Goal: Task Accomplishment & Management: Complete application form

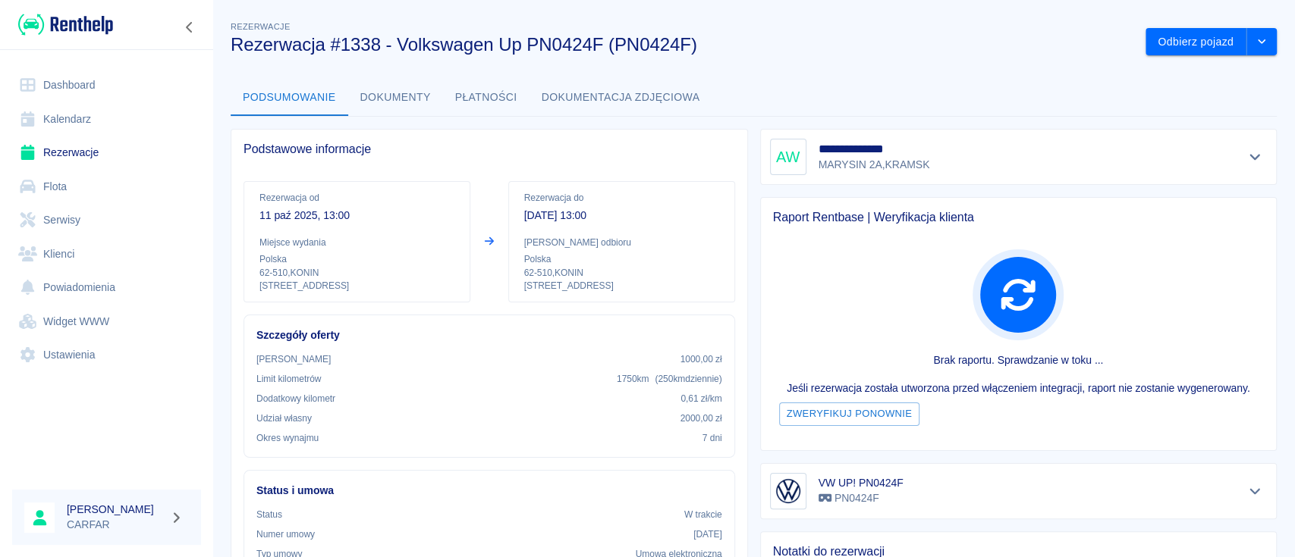
click at [64, 23] on img at bounding box center [65, 24] width 95 height 25
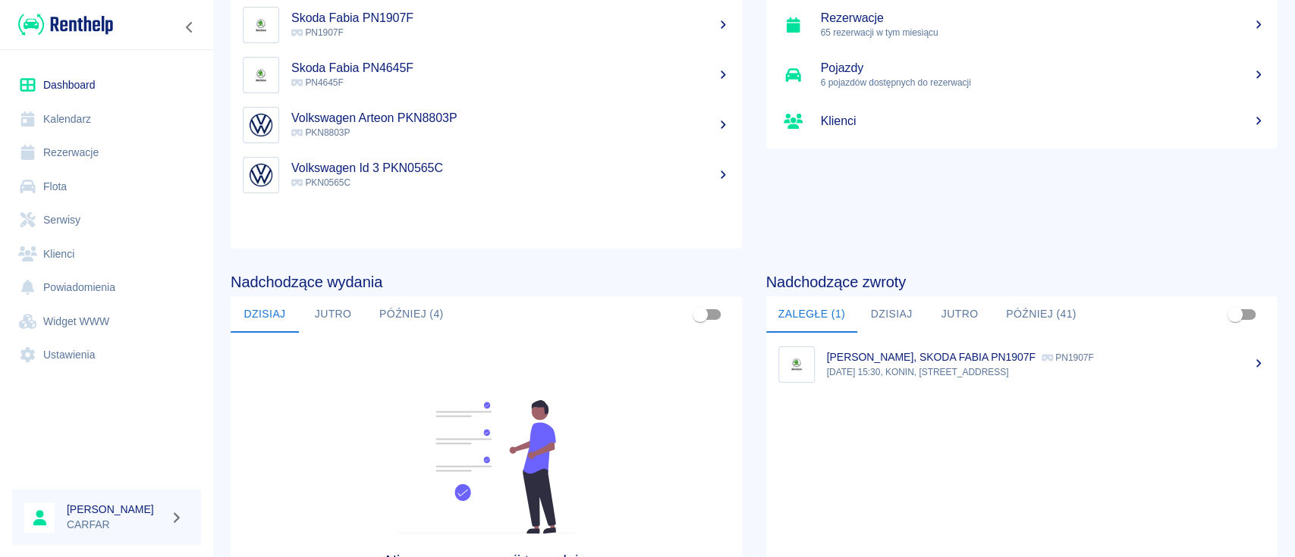
scroll to position [233, 0]
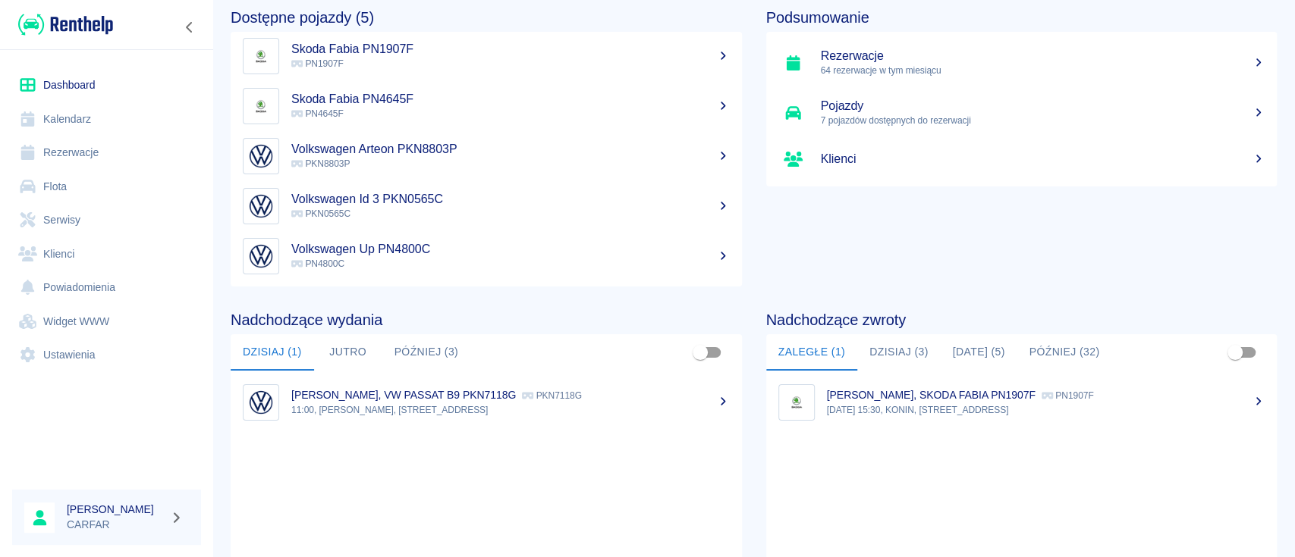
scroll to position [101, 0]
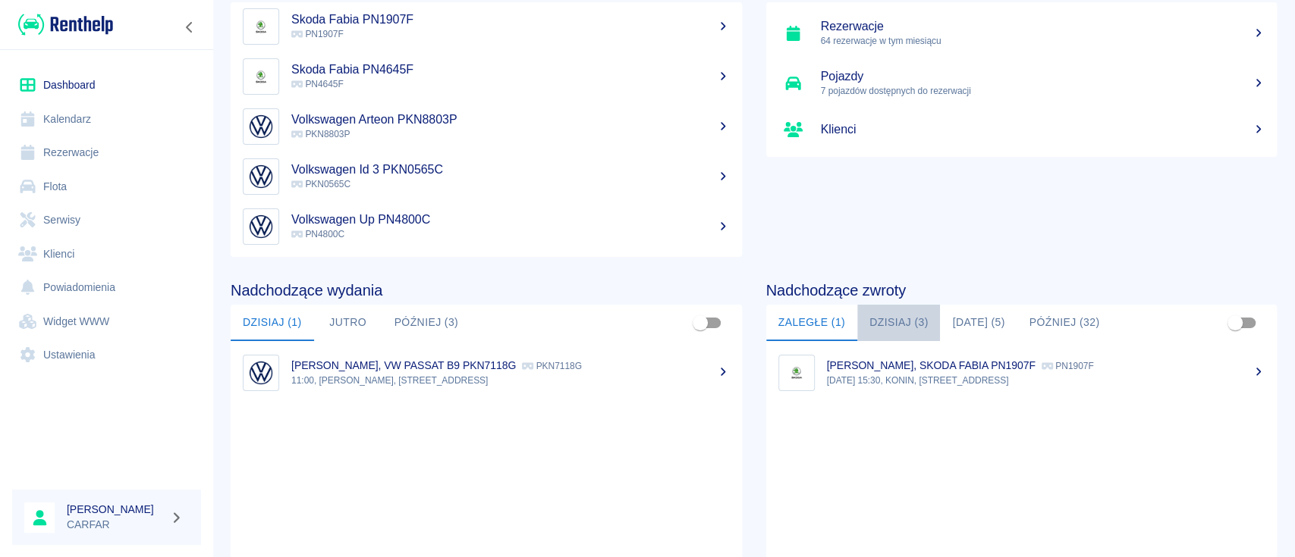
click at [888, 322] on button "Dzisiaj (3)" at bounding box center [898, 323] width 83 height 36
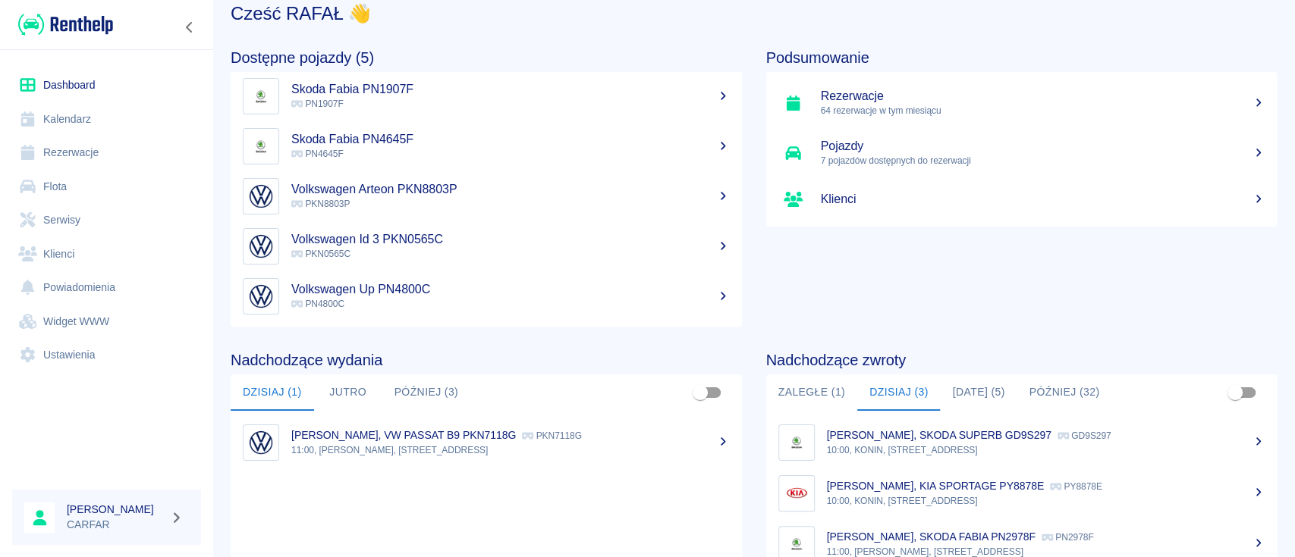
scroll to position [0, 0]
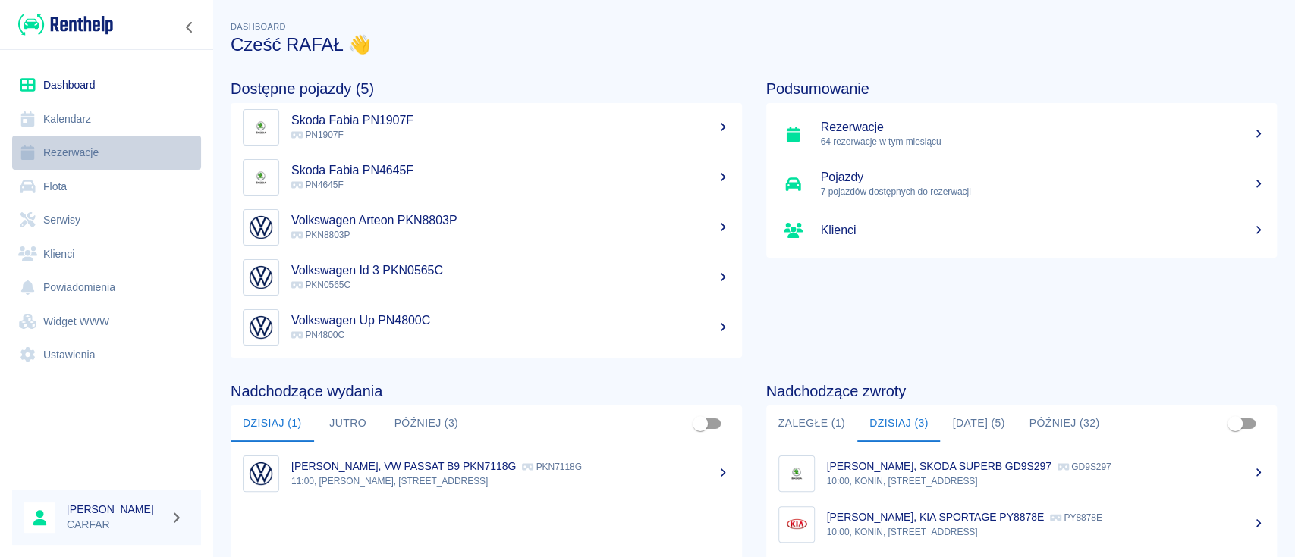
click at [88, 151] on link "Rezerwacje" at bounding box center [106, 153] width 189 height 34
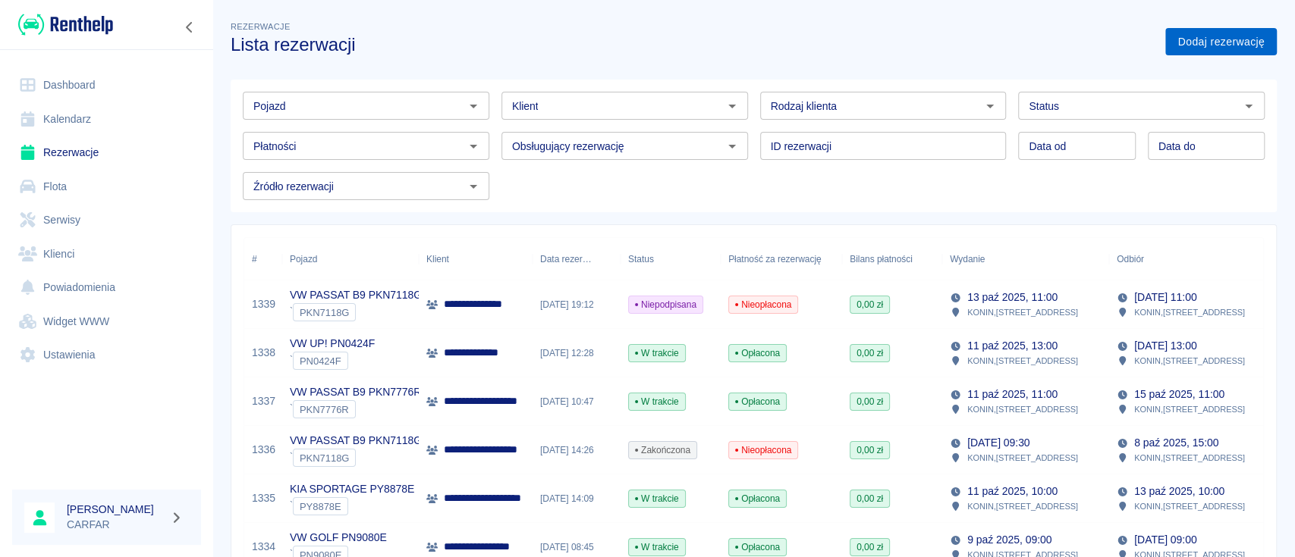
click at [1202, 48] on link "Dodaj rezerwację" at bounding box center [1220, 42] width 111 height 28
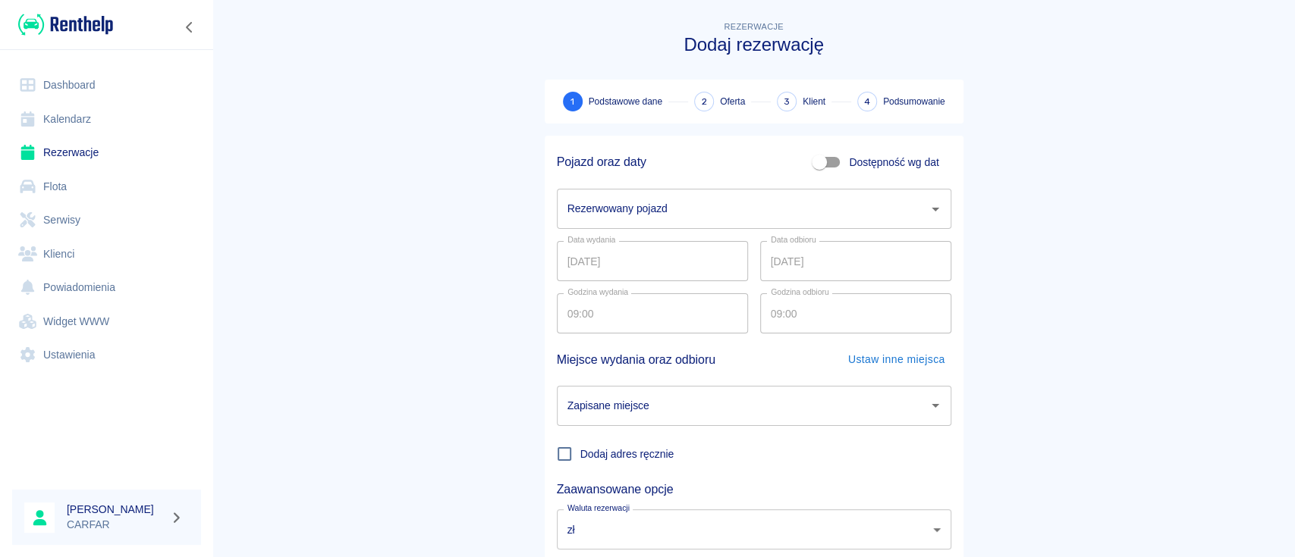
click at [818, 156] on input "Dostępność wg dat" at bounding box center [819, 162] width 86 height 29
checkbox input "true"
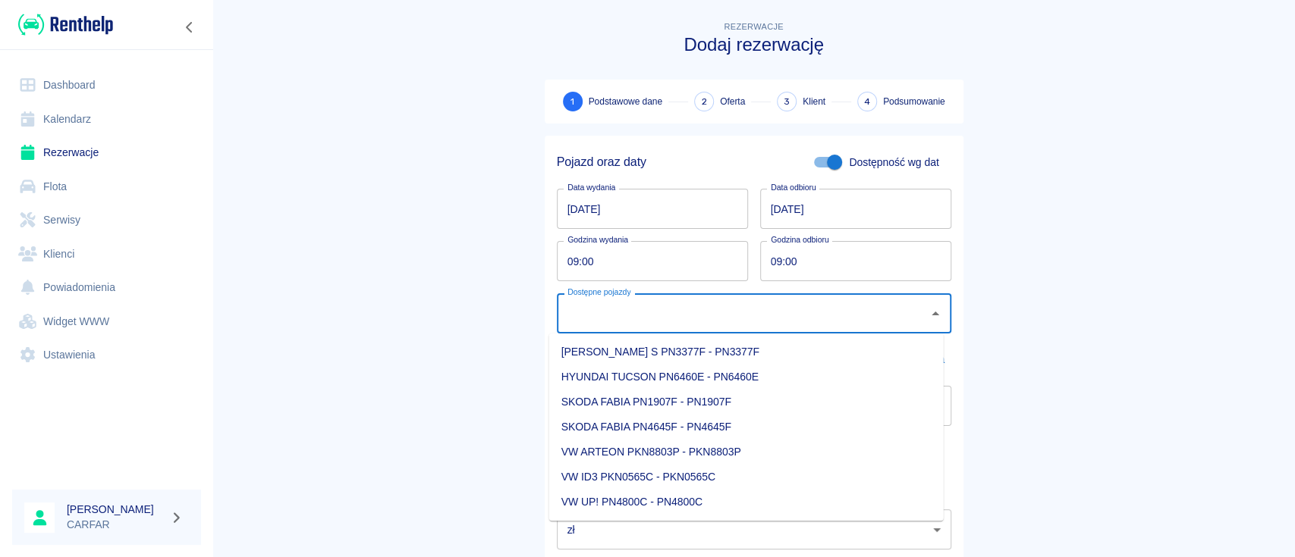
click at [777, 317] on input "Dostępne pojazdy" at bounding box center [743, 313] width 358 height 27
click at [637, 254] on input "09:00" at bounding box center [647, 261] width 181 height 40
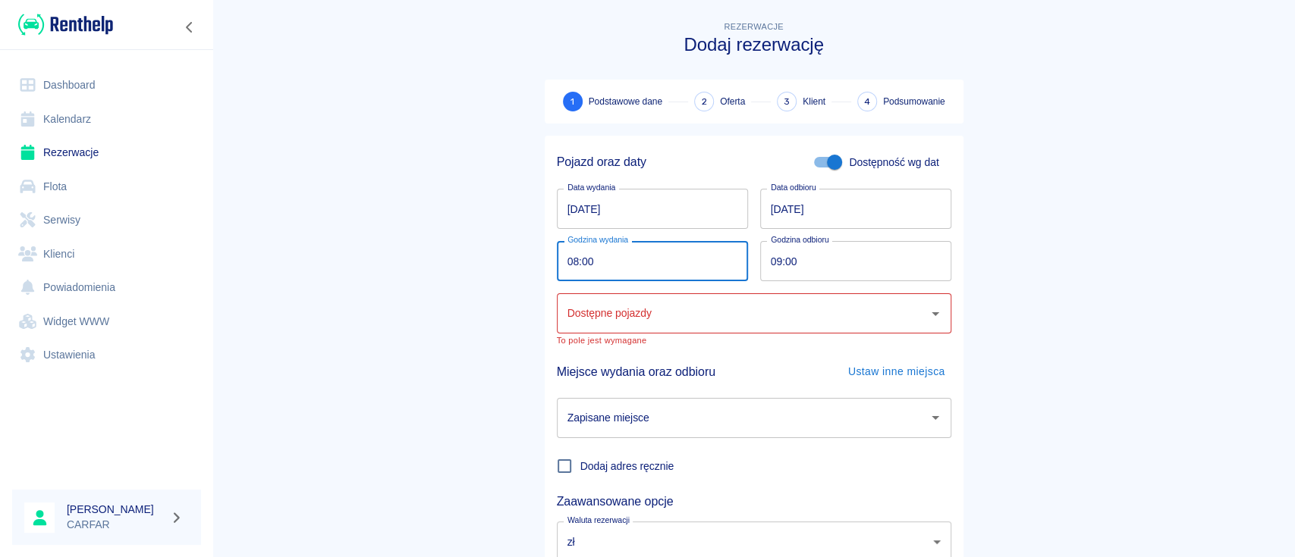
type input "08:00"
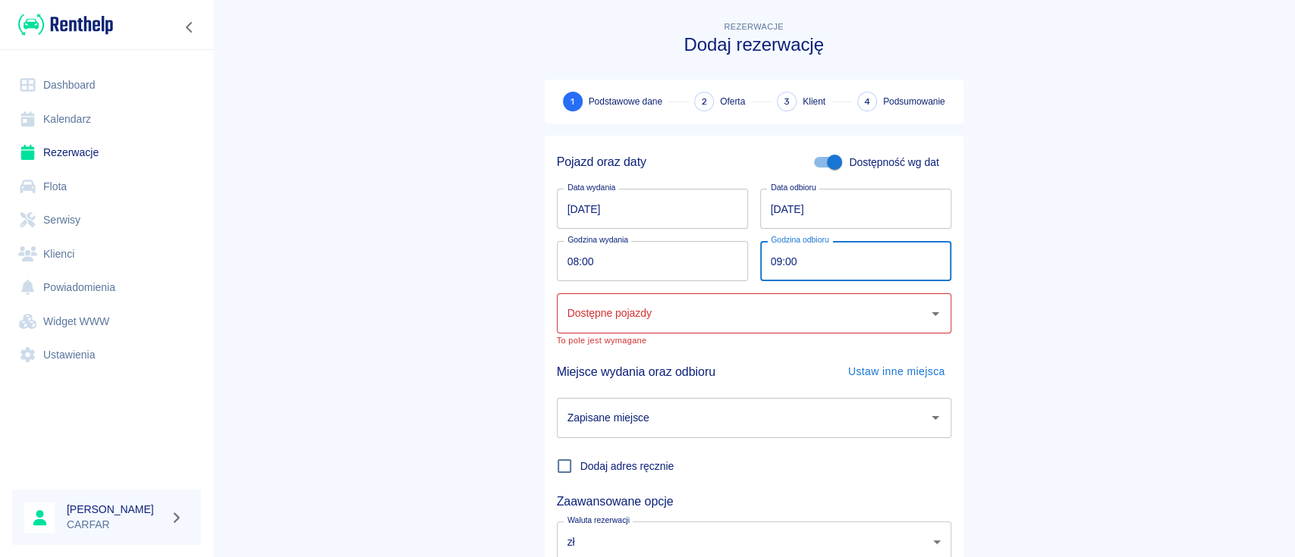
click at [855, 275] on input "09:00" at bounding box center [850, 261] width 181 height 40
type input "08:00"
click at [1019, 253] on main "Rezerwacje Dodaj rezerwację 1 Podstawowe dane 2 Oferta 3 Klient 4 Podsumowanie …" at bounding box center [753, 322] width 1082 height 608
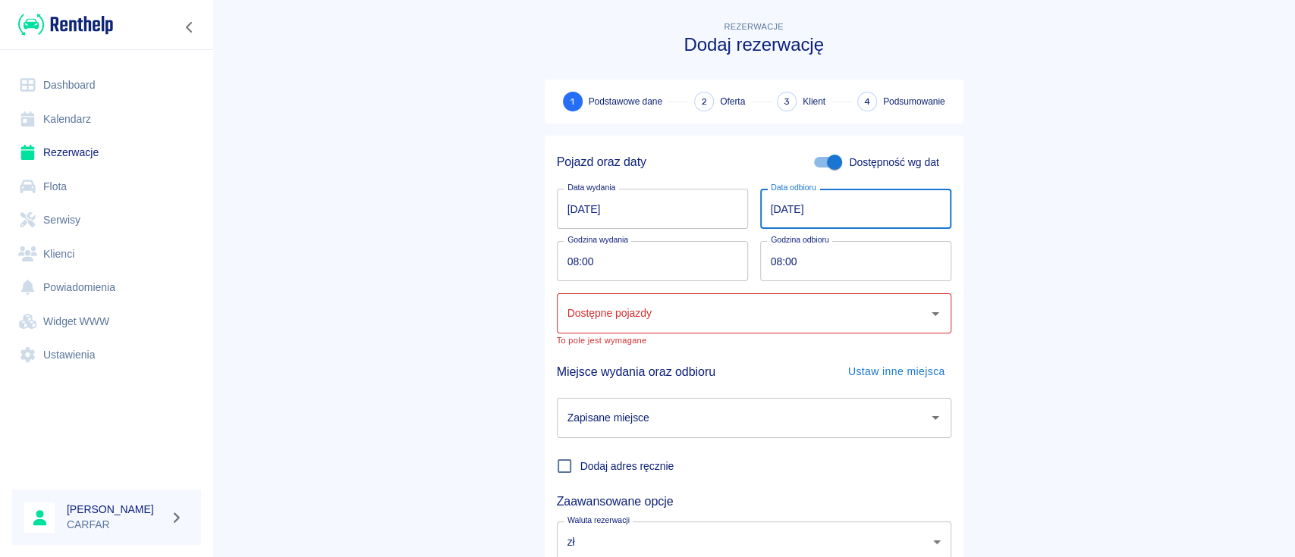
click at [887, 209] on input "14.10.2025" at bounding box center [855, 209] width 191 height 40
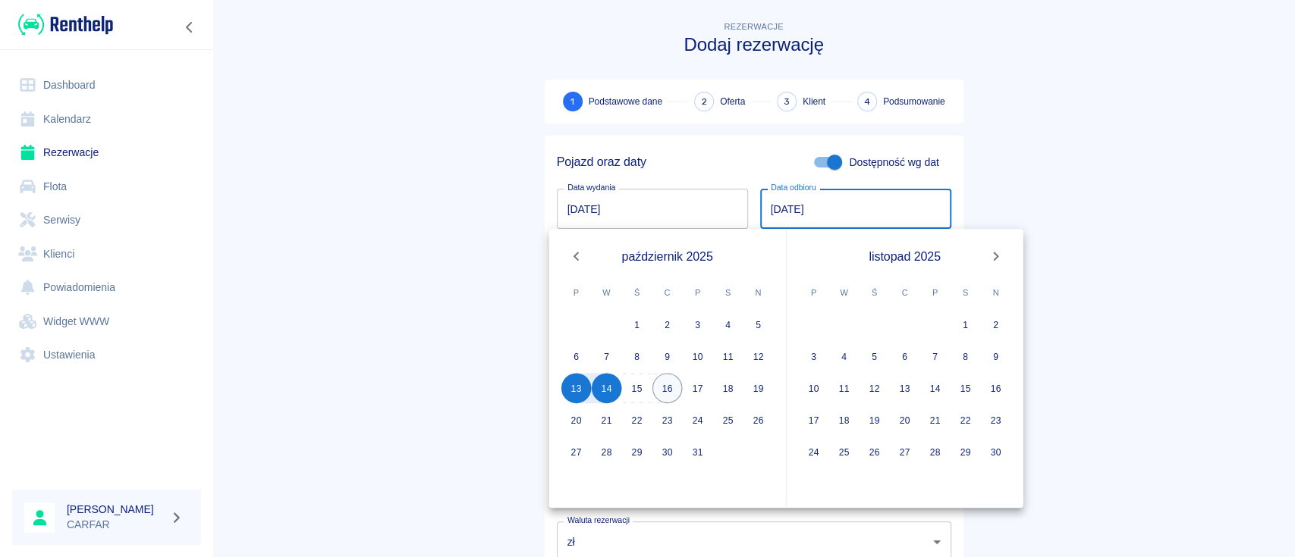
click at [668, 385] on button "16" at bounding box center [667, 388] width 30 height 30
type input "16.10.2025"
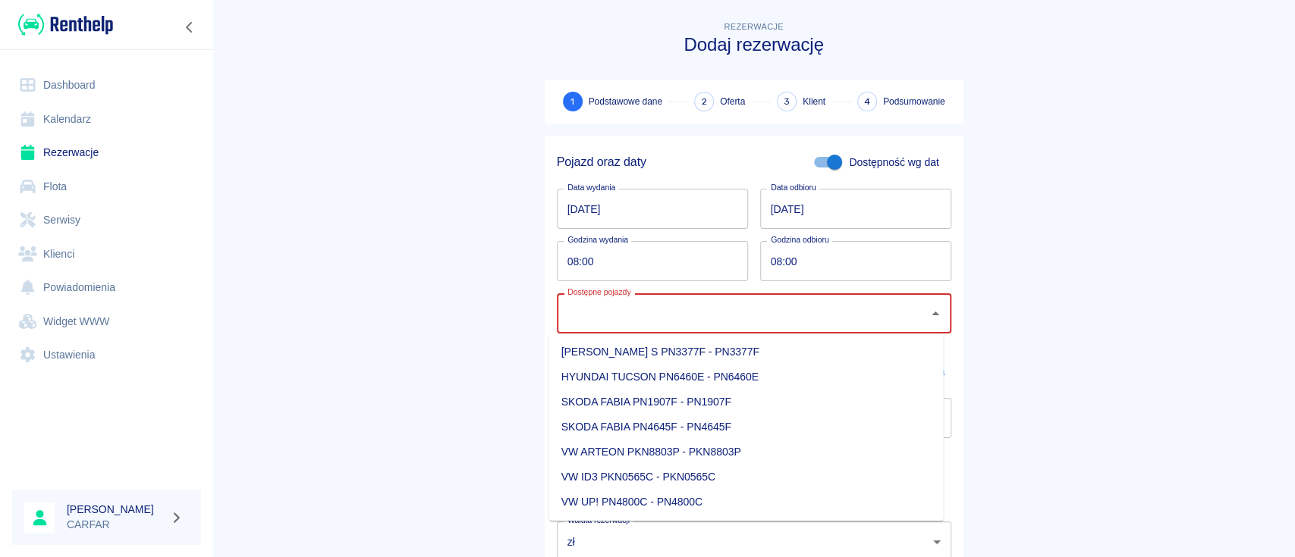
click at [909, 312] on input "Dostępne pojazdy" at bounding box center [743, 313] width 358 height 27
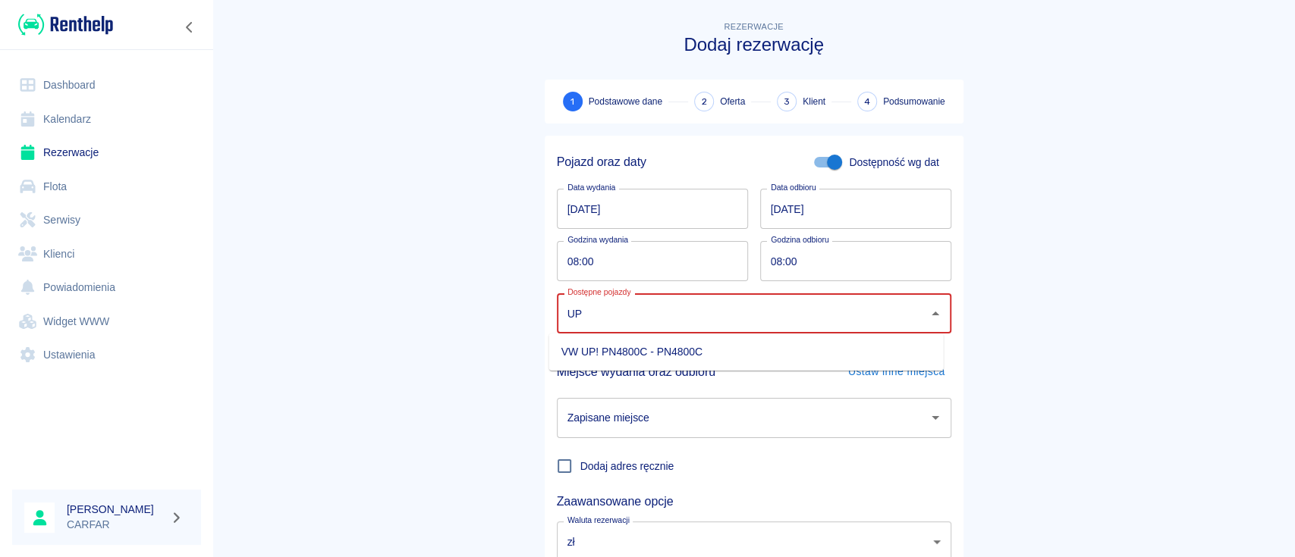
click at [827, 347] on li "VW UP! PN4800C - PN4800C" at bounding box center [746, 352] width 394 height 25
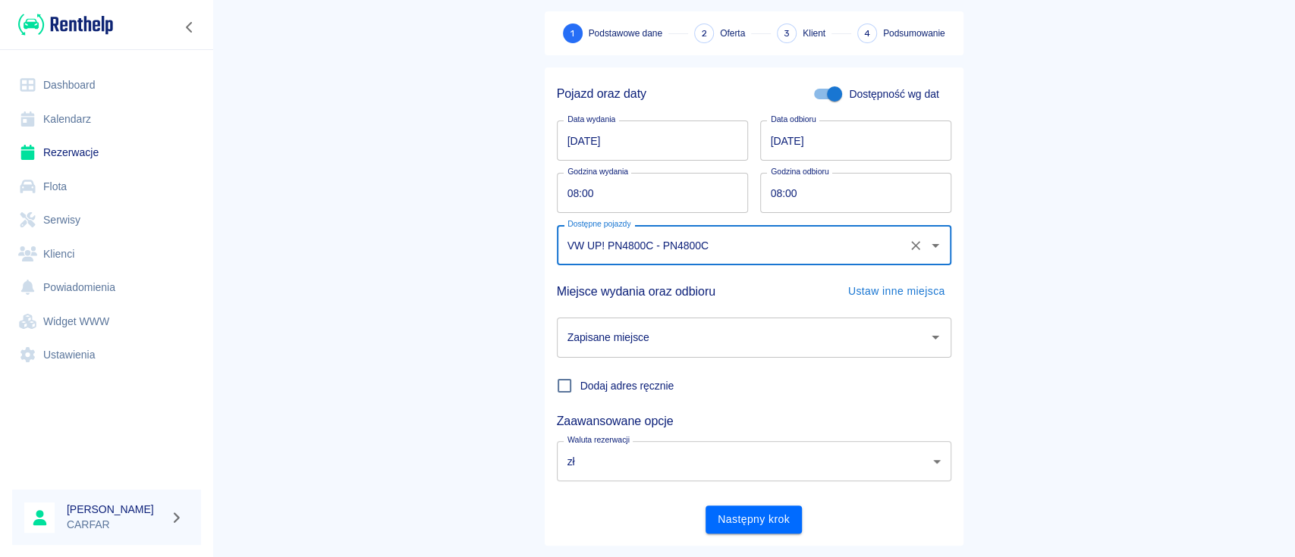
scroll to position [100, 0]
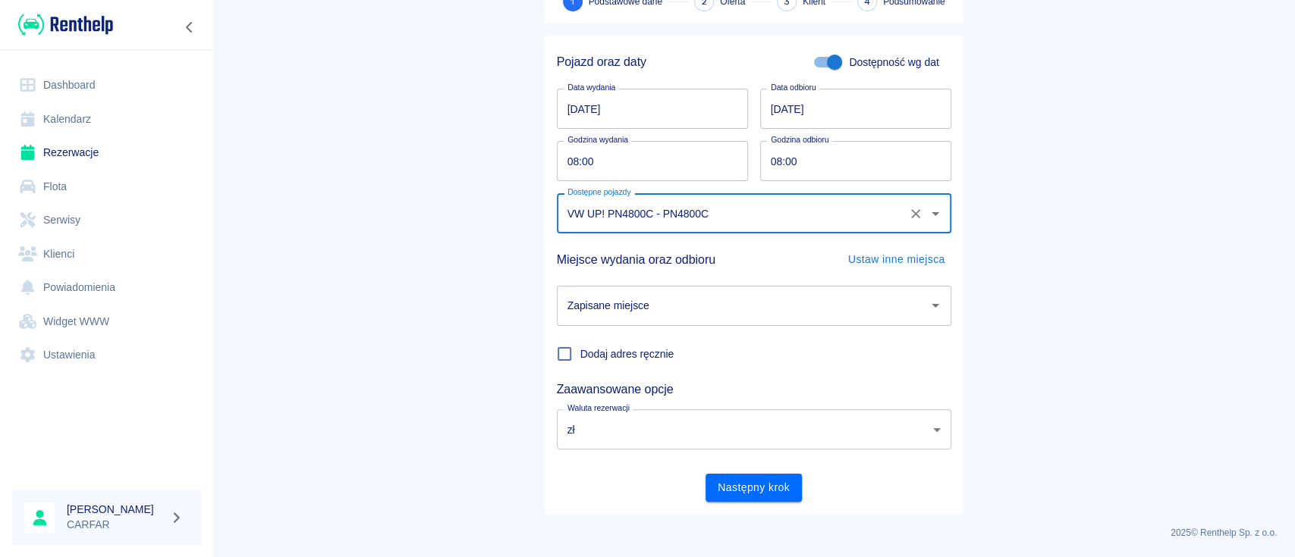
type input "VW UP! PN4800C - PN4800C"
click at [812, 307] on input "Zapisane miejsce" at bounding box center [743, 306] width 358 height 27
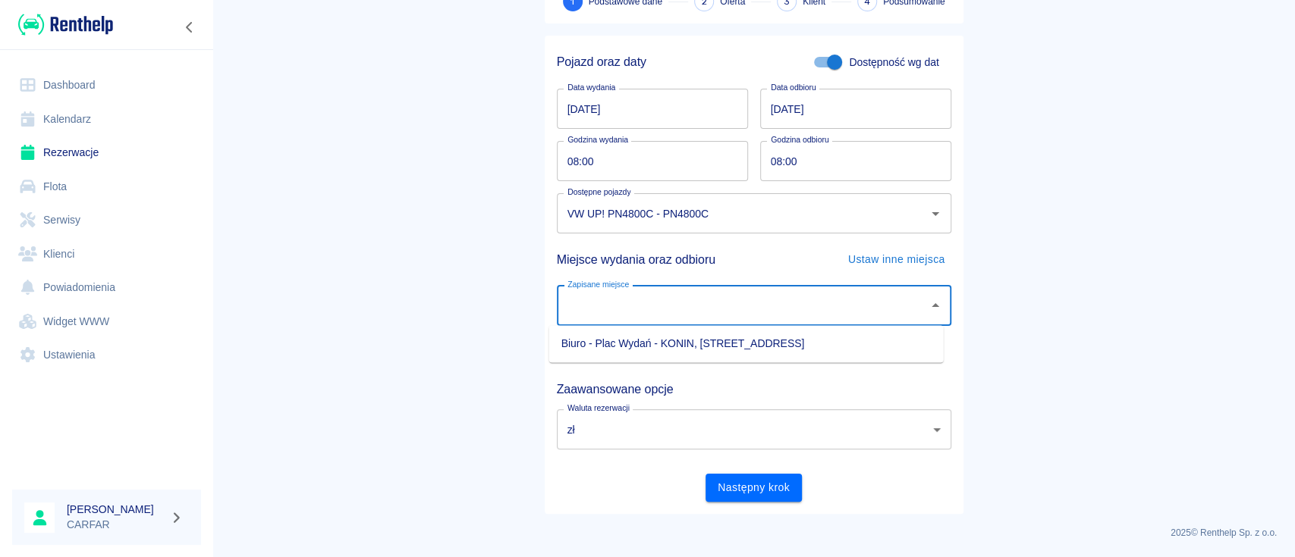
click at [784, 343] on li "Biuro - Plac Wydań - KONIN, Kolejowa 1C" at bounding box center [746, 343] width 394 height 25
type input "Biuro - Plac Wydań - KONIN, Kolejowa 1C"
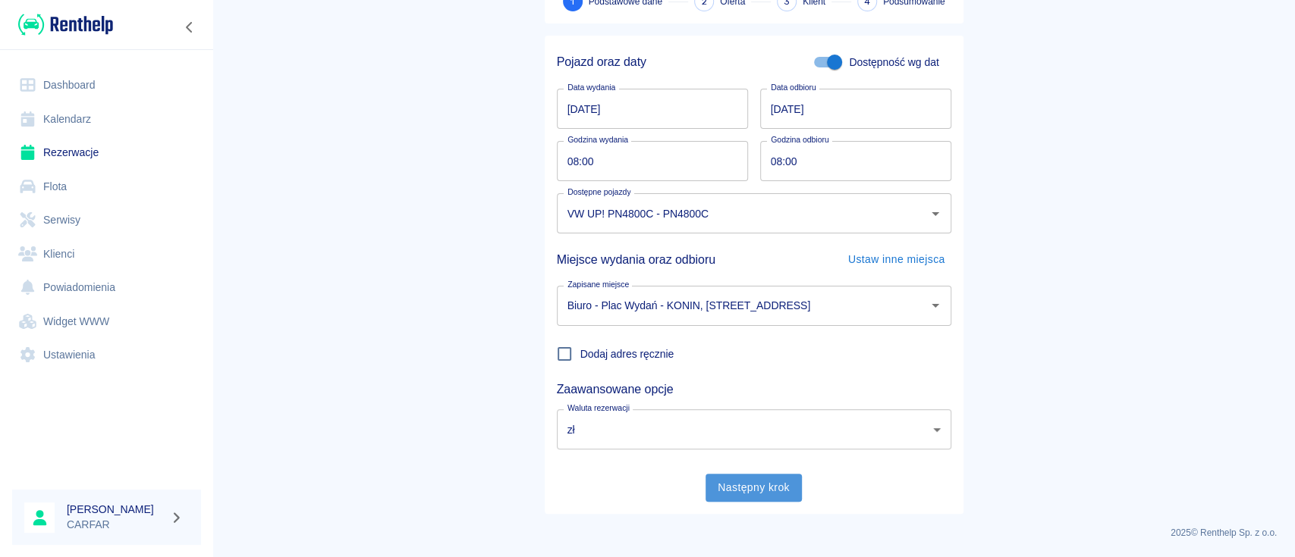
click at [755, 498] on button "Następny krok" at bounding box center [753, 488] width 96 height 28
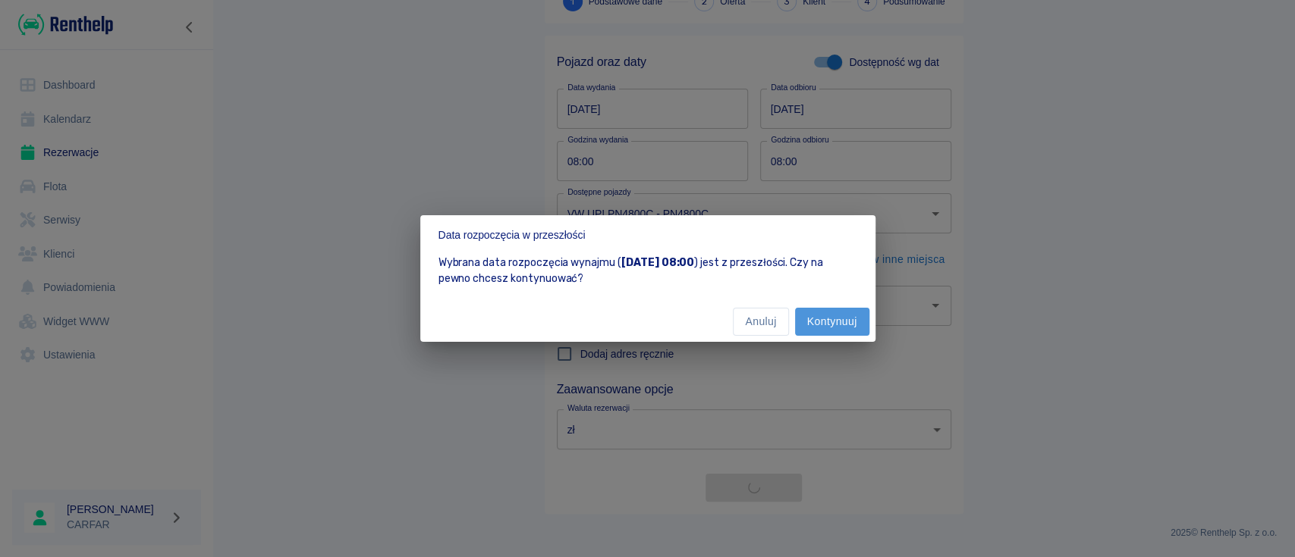
click at [841, 320] on button "Kontynuuj" at bounding box center [832, 322] width 74 height 28
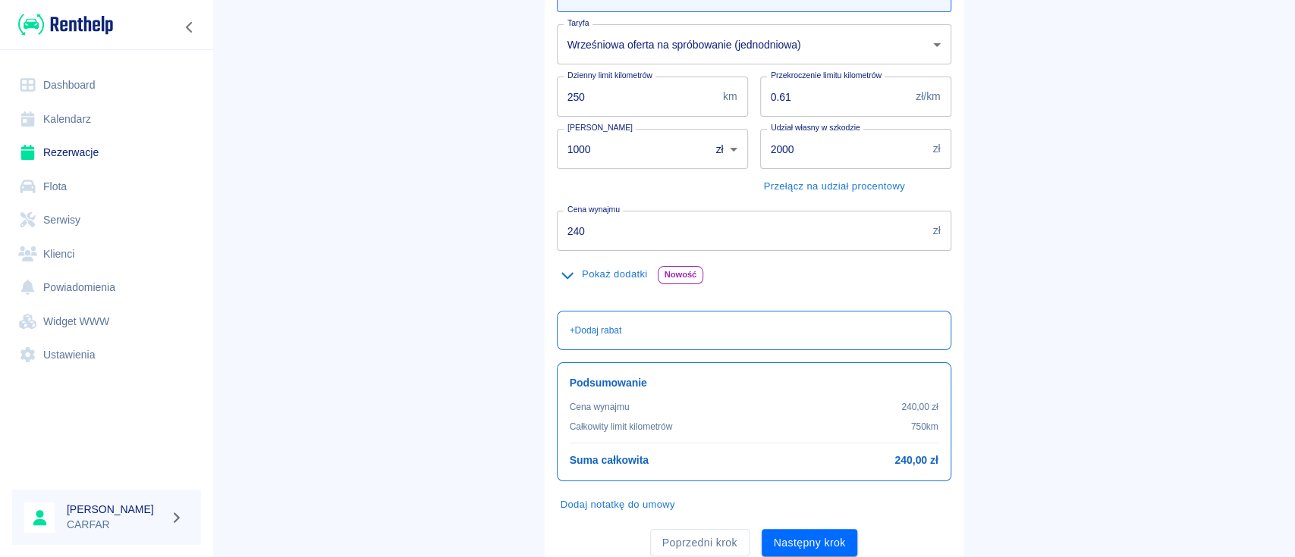
scroll to position [256, 0]
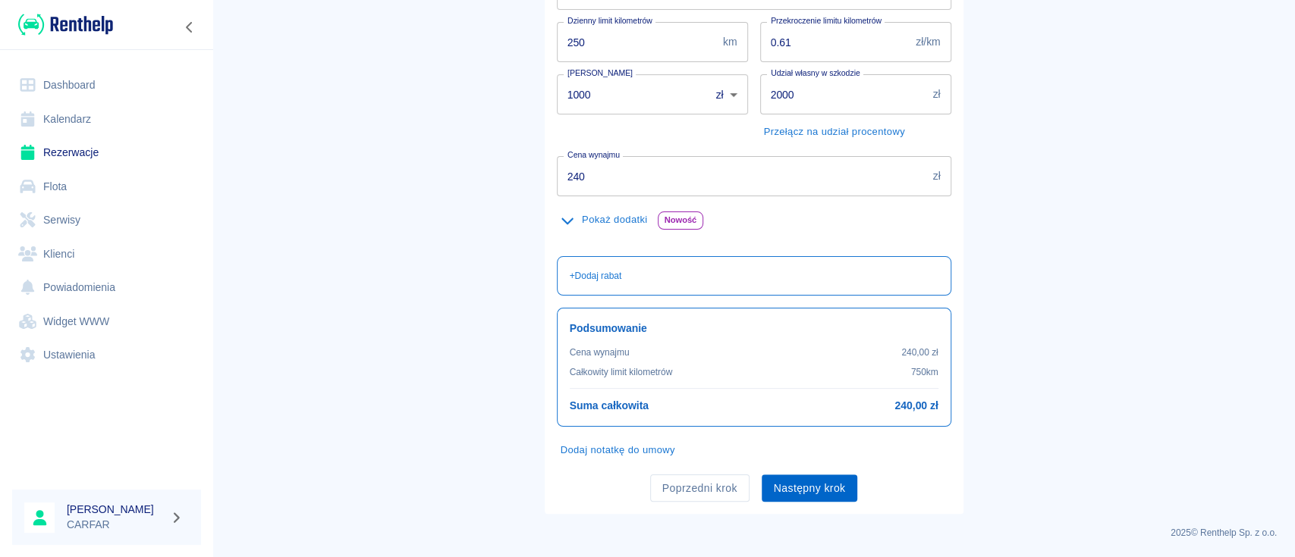
click at [789, 494] on button "Następny krok" at bounding box center [809, 489] width 96 height 28
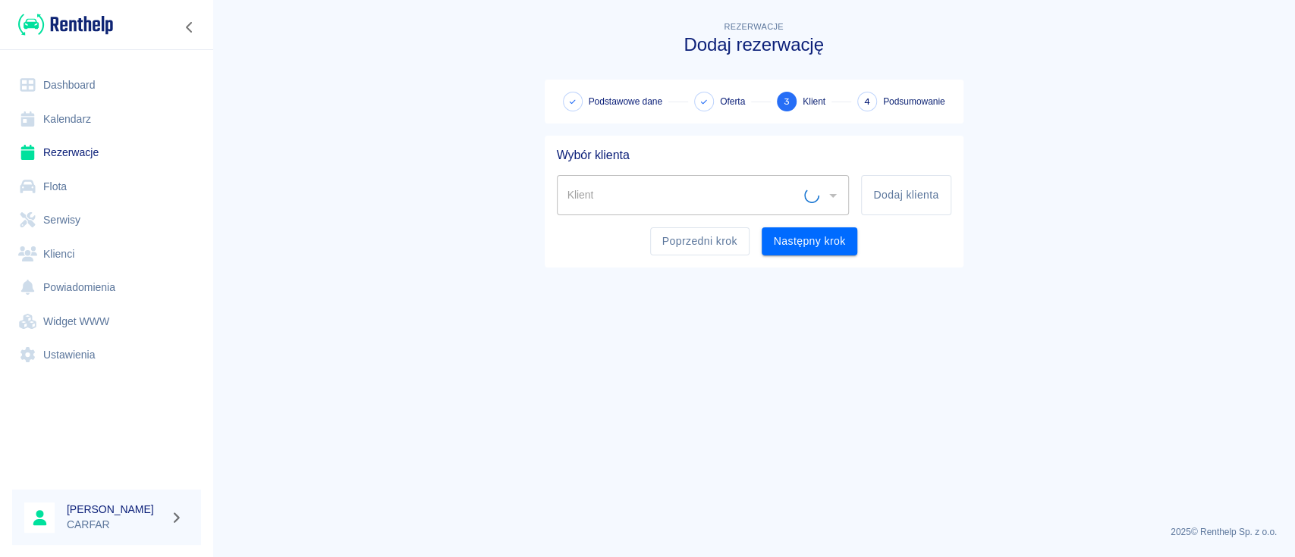
scroll to position [0, 0]
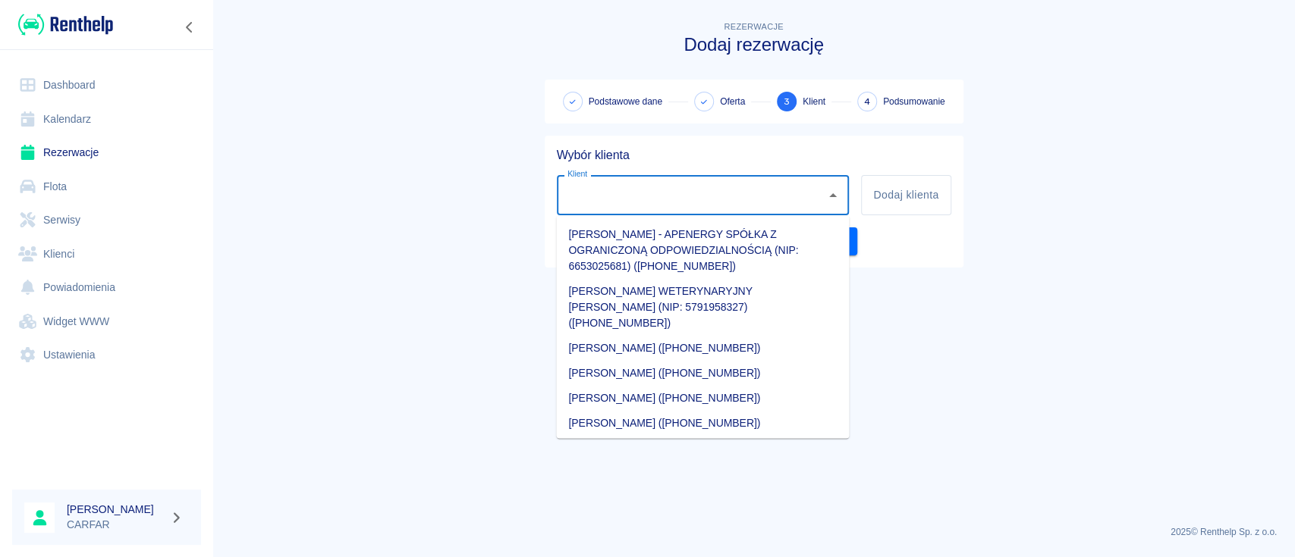
click at [698, 189] on input "Klient" at bounding box center [692, 195] width 256 height 27
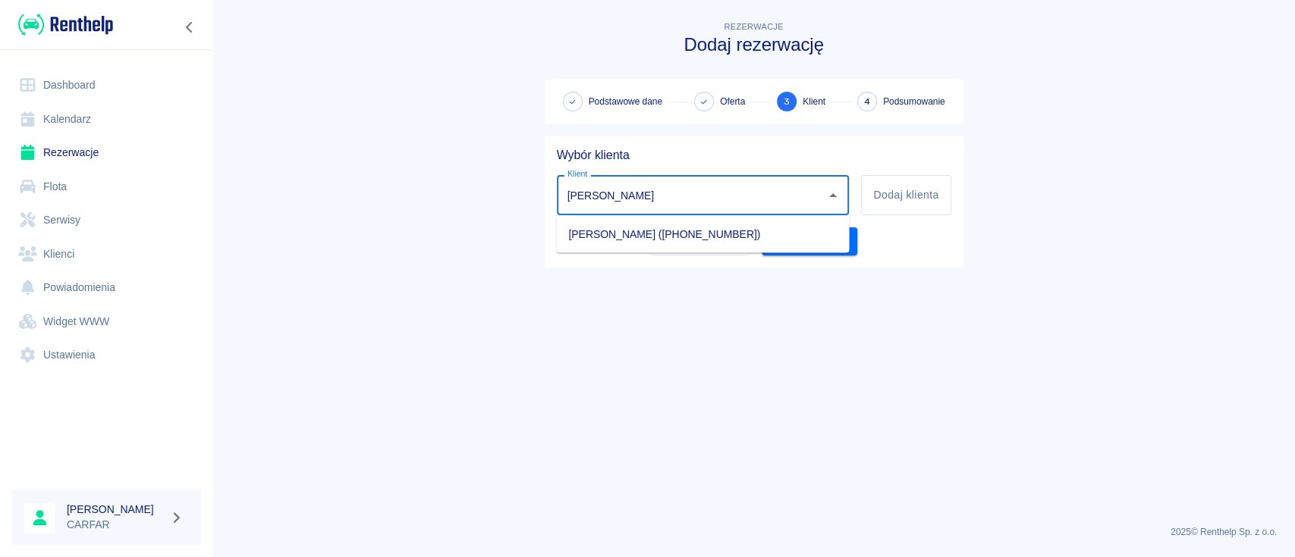
click at [712, 229] on li "SERHIY BUDNYK (+48739600697)" at bounding box center [702, 233] width 293 height 25
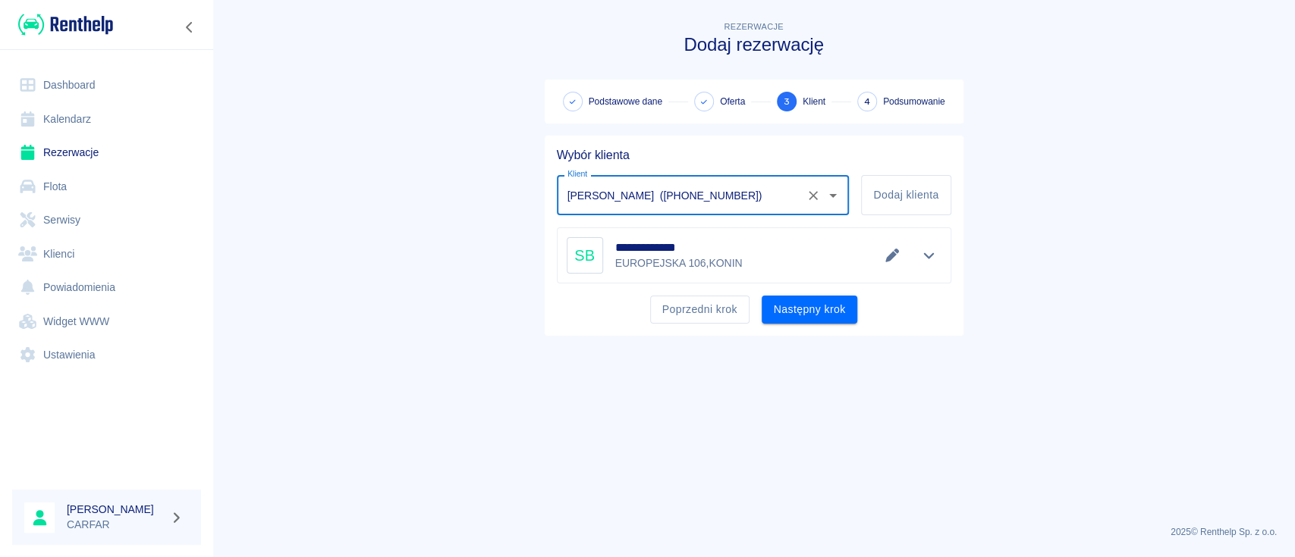
type input "SERHIY BUDNYK (+48739600697)"
click at [887, 256] on icon "Edytuj dane" at bounding box center [892, 256] width 14 height 14
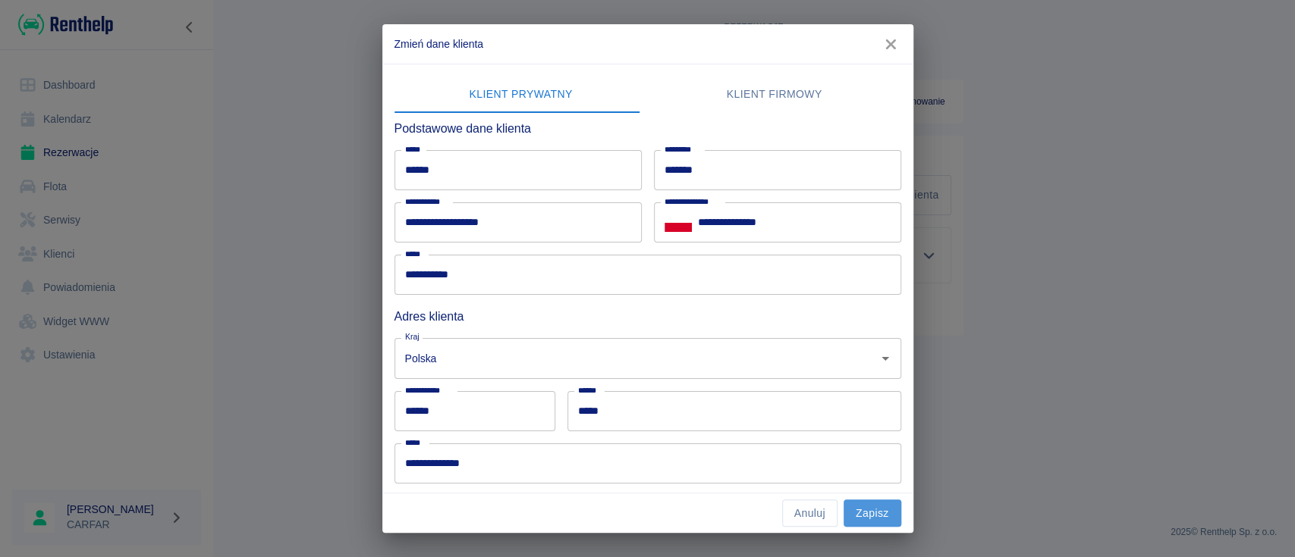
click at [878, 512] on button "Zapisz" at bounding box center [872, 514] width 58 height 28
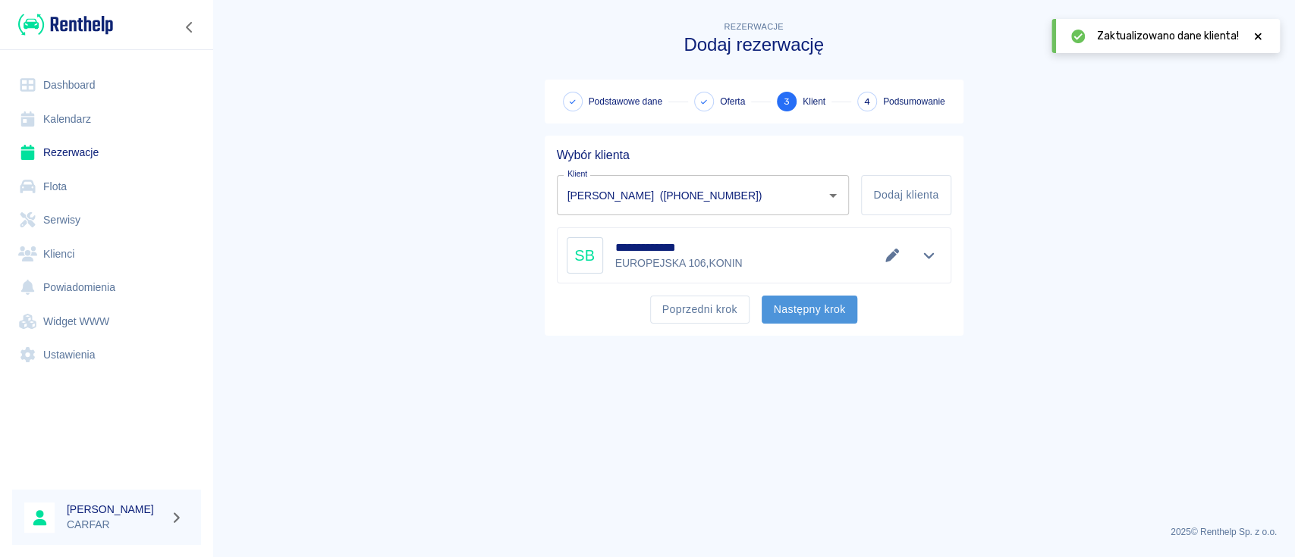
click at [813, 313] on button "Następny krok" at bounding box center [809, 310] width 96 height 28
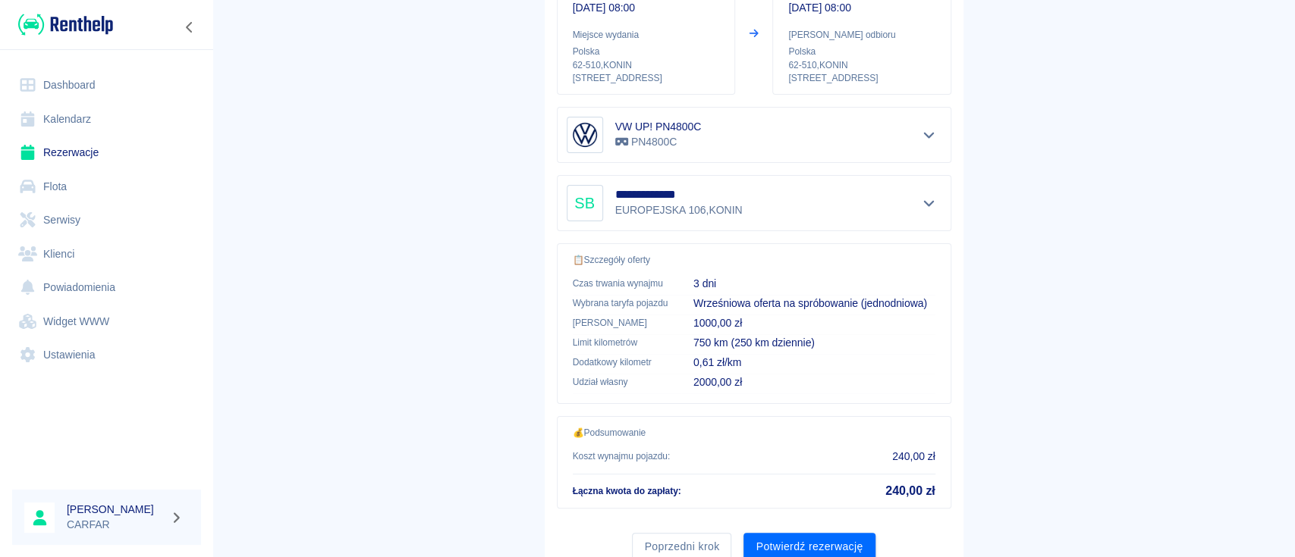
scroll to position [259, 0]
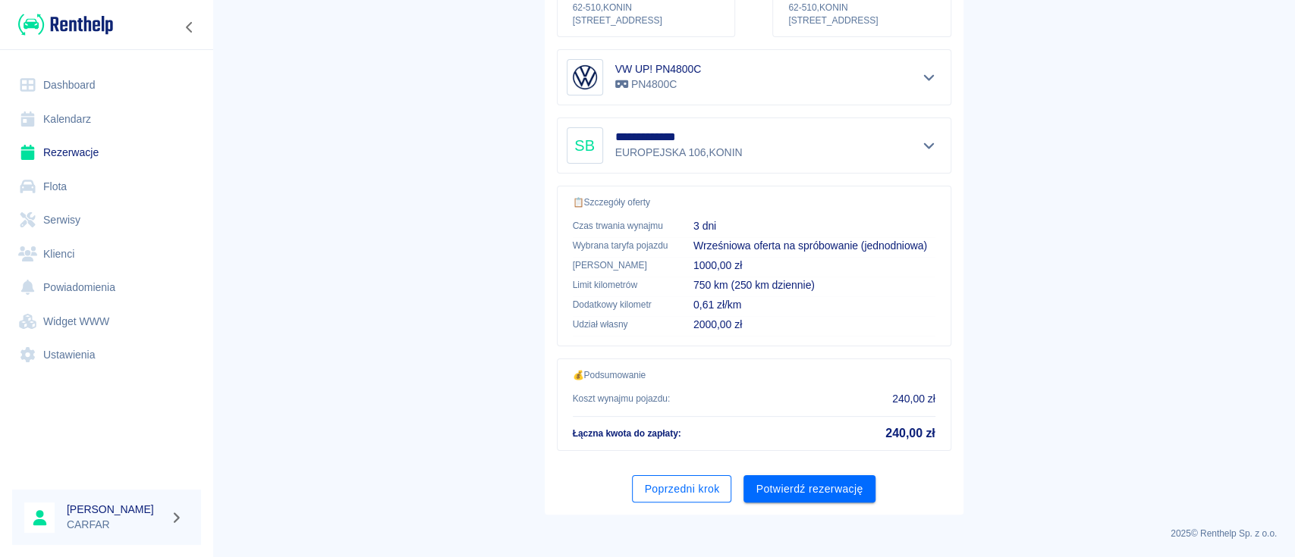
click at [684, 494] on button "Poprzedni krok" at bounding box center [681, 490] width 99 height 28
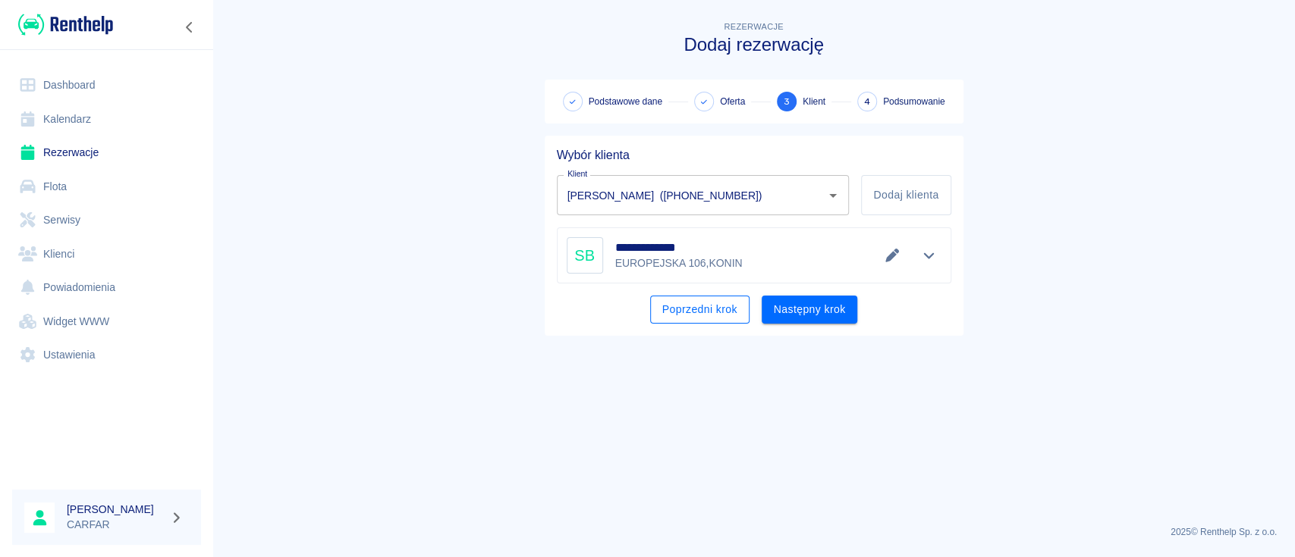
click at [711, 316] on button "Poprzedni krok" at bounding box center [699, 310] width 99 height 28
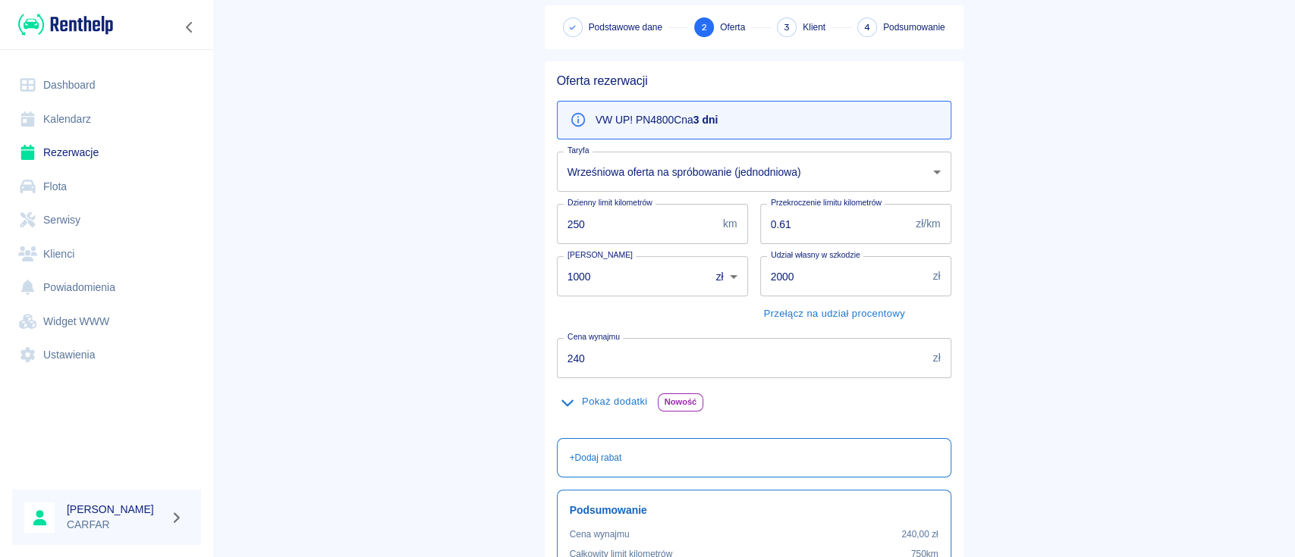
scroll to position [101, 0]
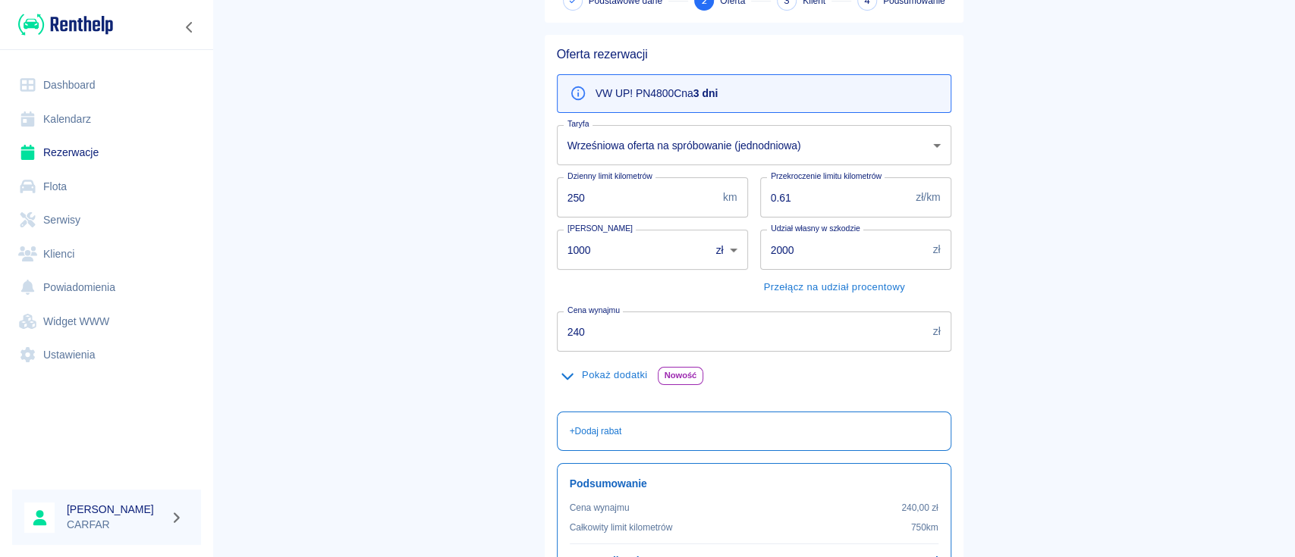
click at [720, 251] on body "Używamy plików Cookies, by zapewnić Ci najlepsze możliwe doświadczenie. Aby dow…" at bounding box center [647, 278] width 1295 height 557
click at [716, 308] on li "€" at bounding box center [718, 313] width 42 height 25
type input "EUR"
drag, startPoint x: 641, startPoint y: 260, endPoint x: 457, endPoint y: 237, distance: 185.0
click at [457, 237] on main "Rezerwacje Dodaj rezerwację Podstawowe dane 2 Oferta 3 Klient 4 Podsumowanie Of…" at bounding box center [753, 293] width 1082 height 752
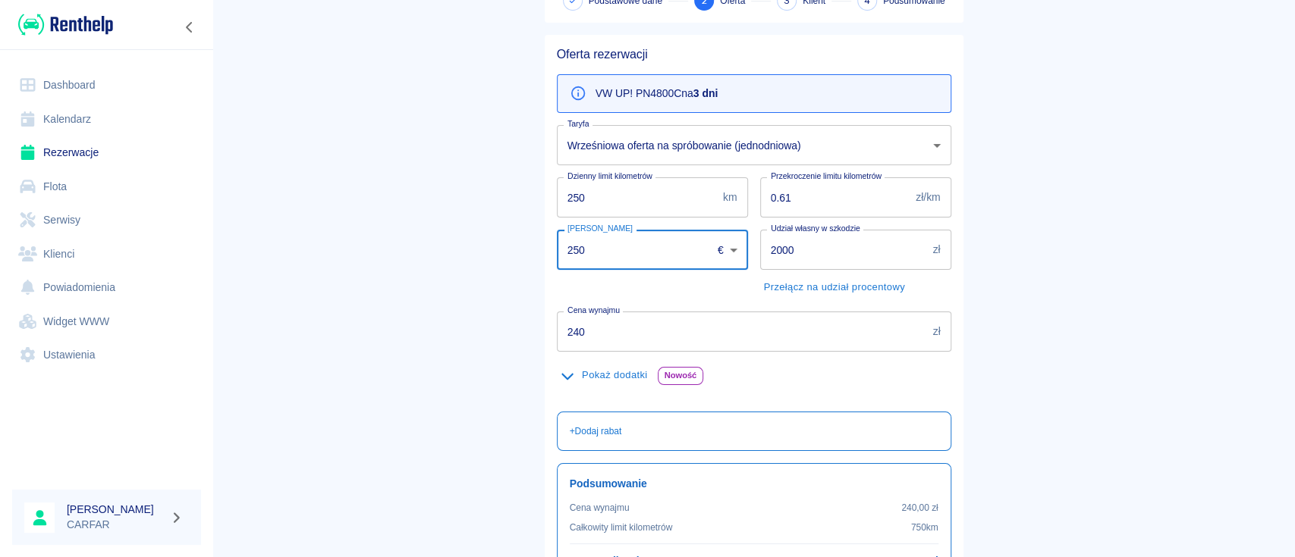
type input "250"
click at [932, 336] on p "zł" at bounding box center [936, 332] width 8 height 16
click at [932, 330] on p "zł" at bounding box center [936, 332] width 8 height 16
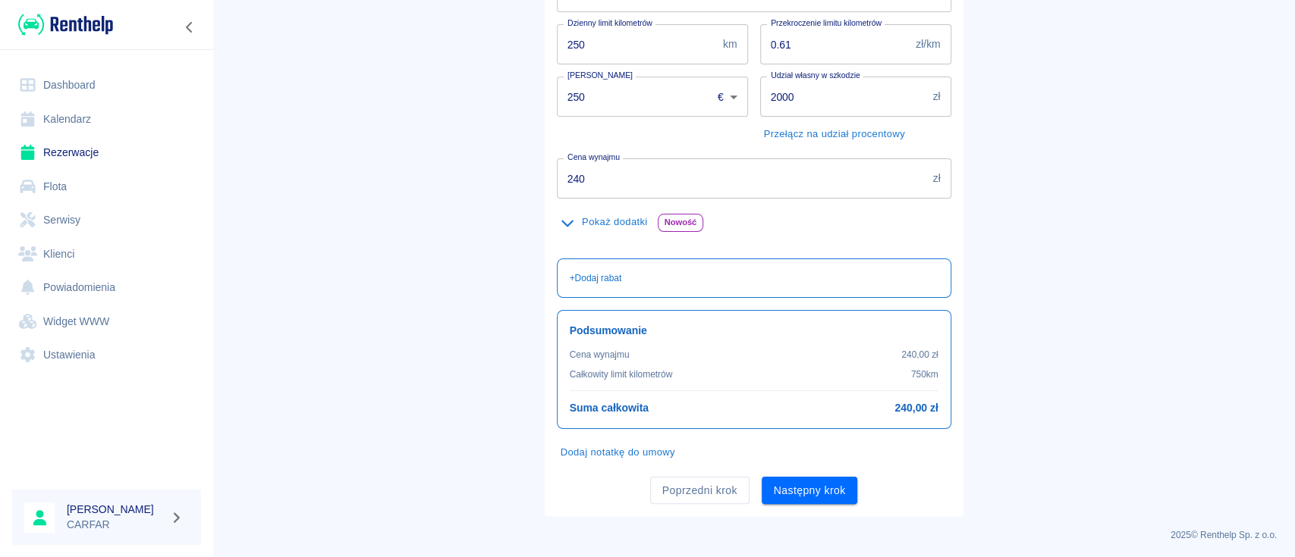
scroll to position [256, 0]
click at [798, 487] on button "Następny krok" at bounding box center [809, 489] width 96 height 28
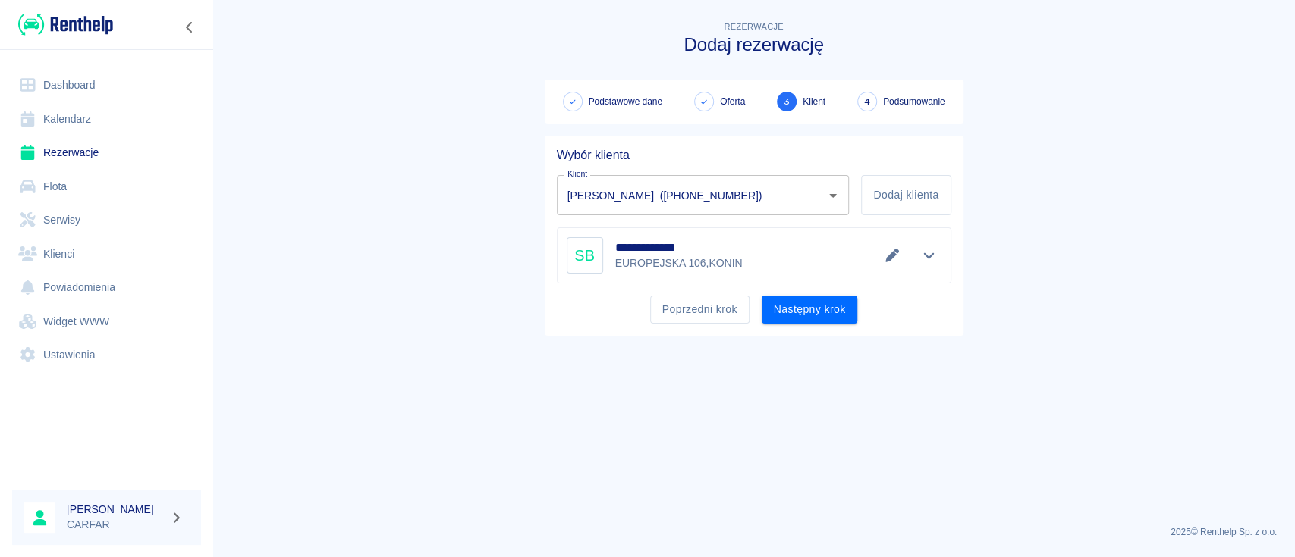
scroll to position [0, 0]
click at [838, 310] on button "Następny krok" at bounding box center [809, 310] width 96 height 28
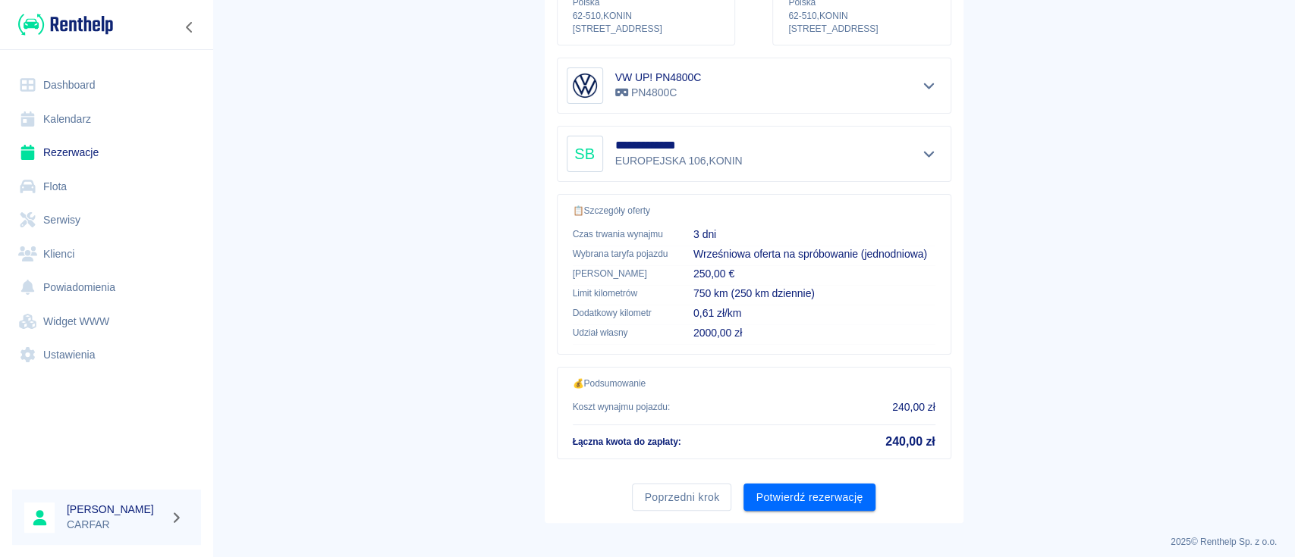
scroll to position [259, 0]
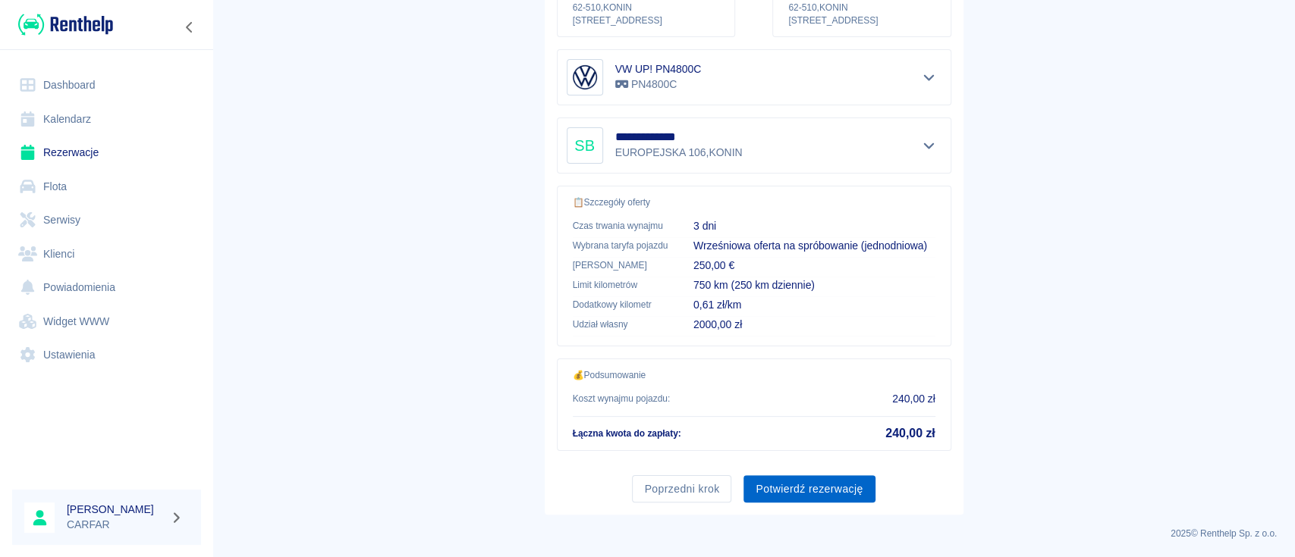
click at [846, 485] on button "Potwierdź rezerwację" at bounding box center [808, 490] width 131 height 28
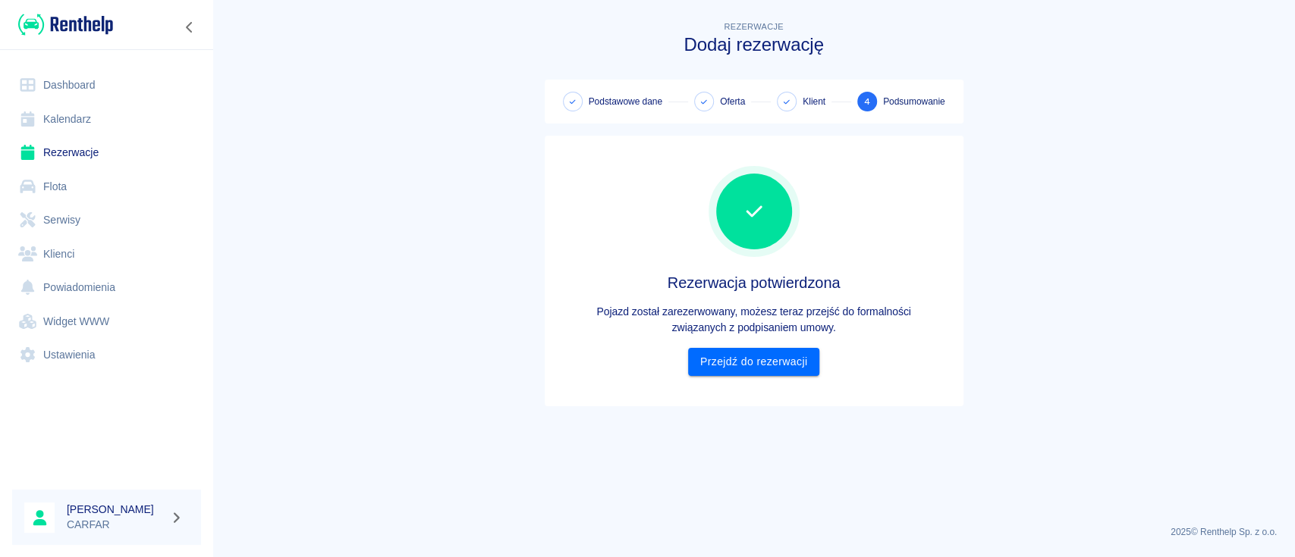
scroll to position [0, 0]
click at [765, 359] on link "Przejdź do rezerwacji" at bounding box center [753, 362] width 131 height 28
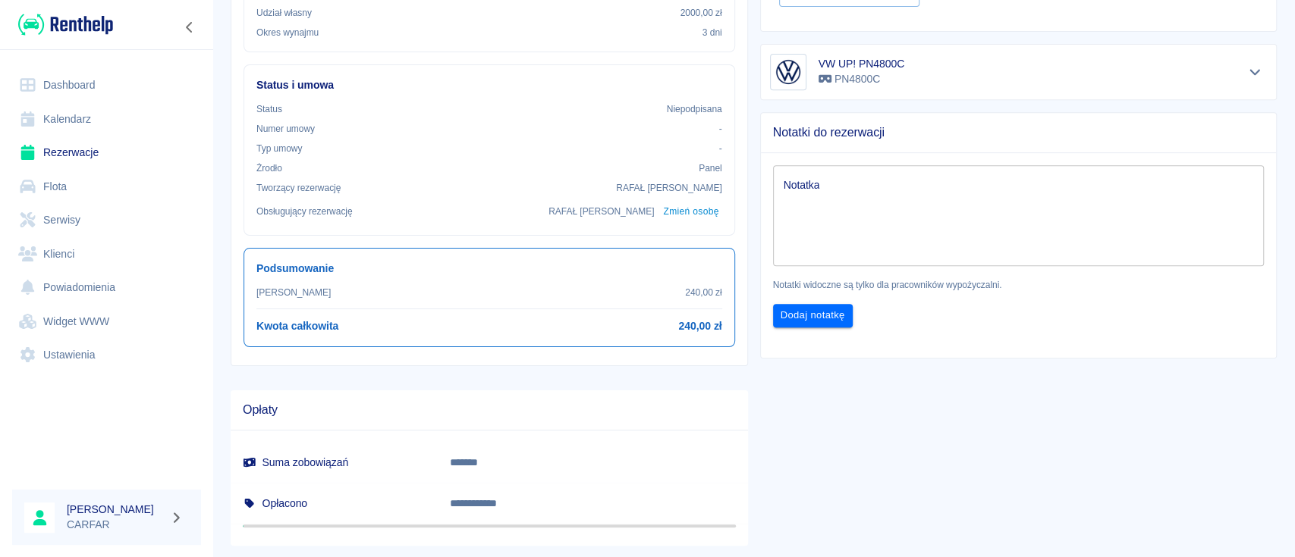
scroll to position [437, 0]
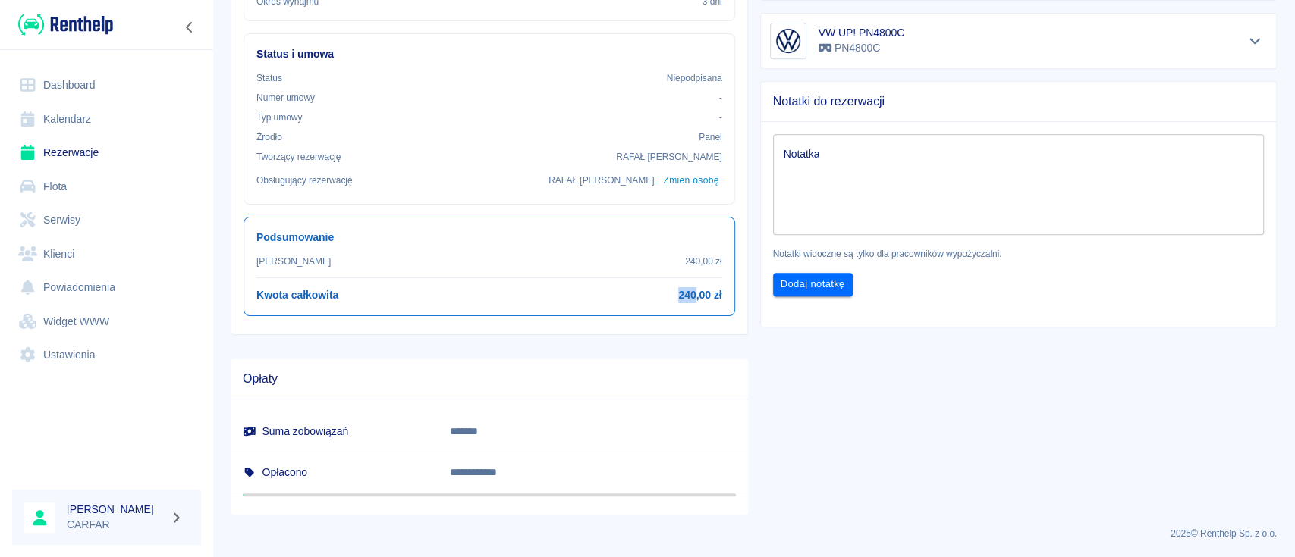
drag, startPoint x: 667, startPoint y: 293, endPoint x: 686, endPoint y: 295, distance: 19.9
click at [686, 295] on div "Kwota całkowita 240,00 zł" at bounding box center [489, 295] width 466 height 16
copy h6 "240"
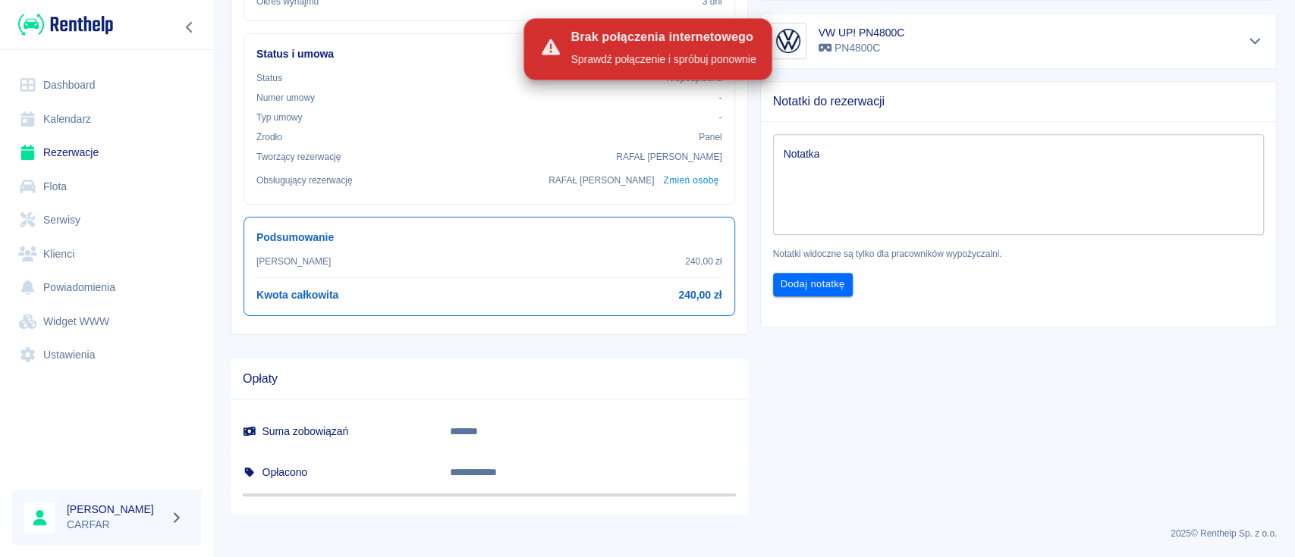
click at [987, 466] on div "**********" at bounding box center [1012, 97] width 529 height 835
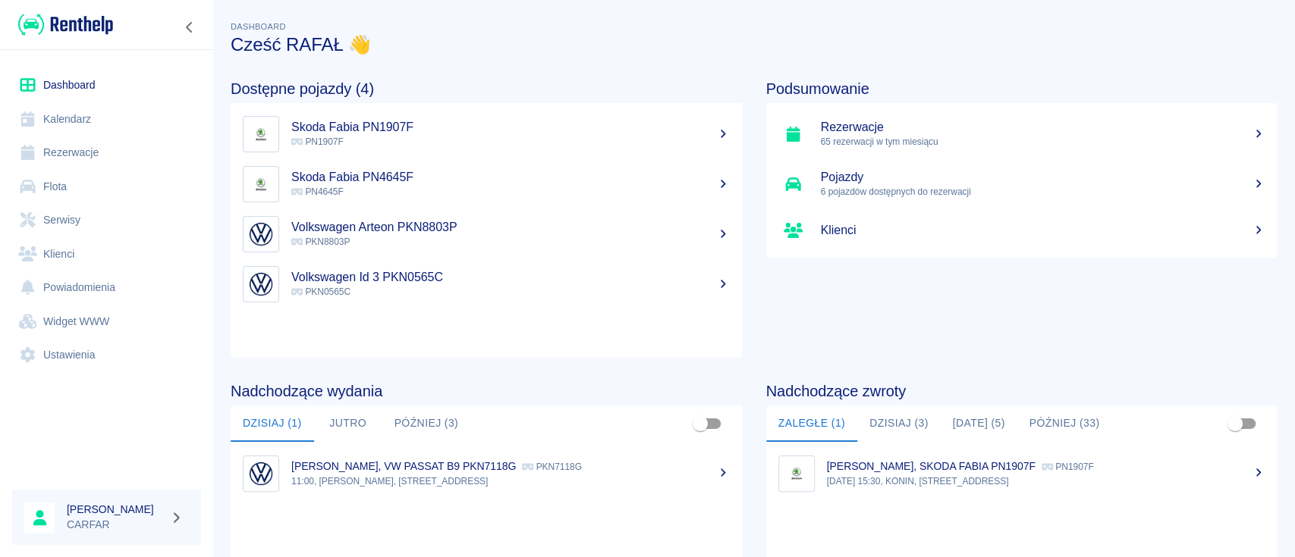
scroll to position [101, 0]
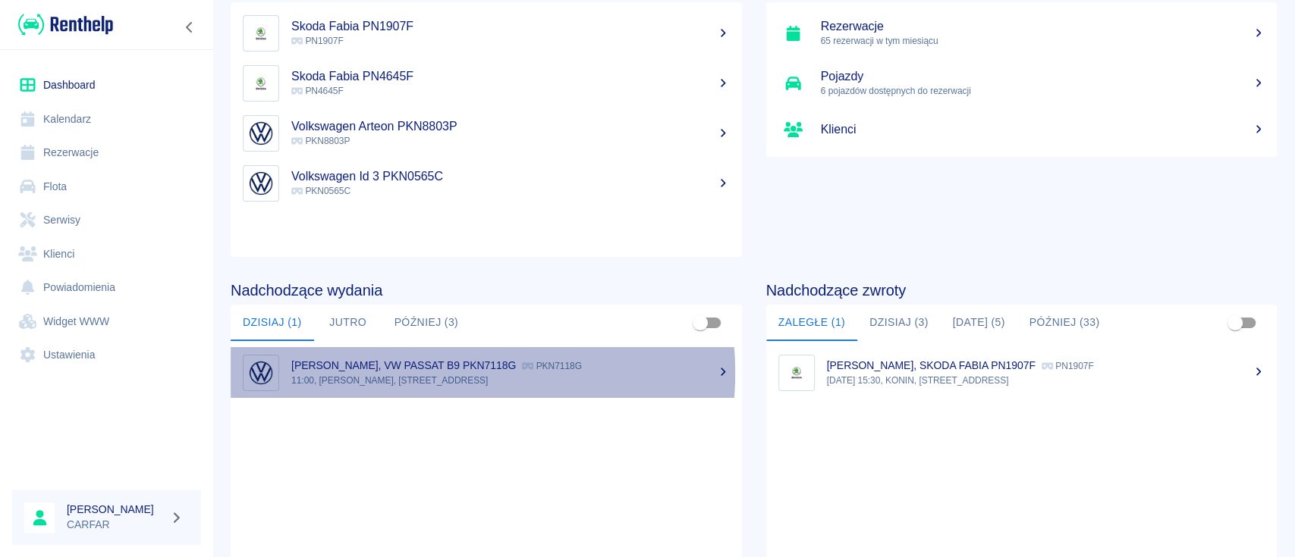
click at [409, 373] on div "Łukasz Zygarski, VW PASSAT B9 PKN7118G PKN7118G" at bounding box center [510, 366] width 438 height 16
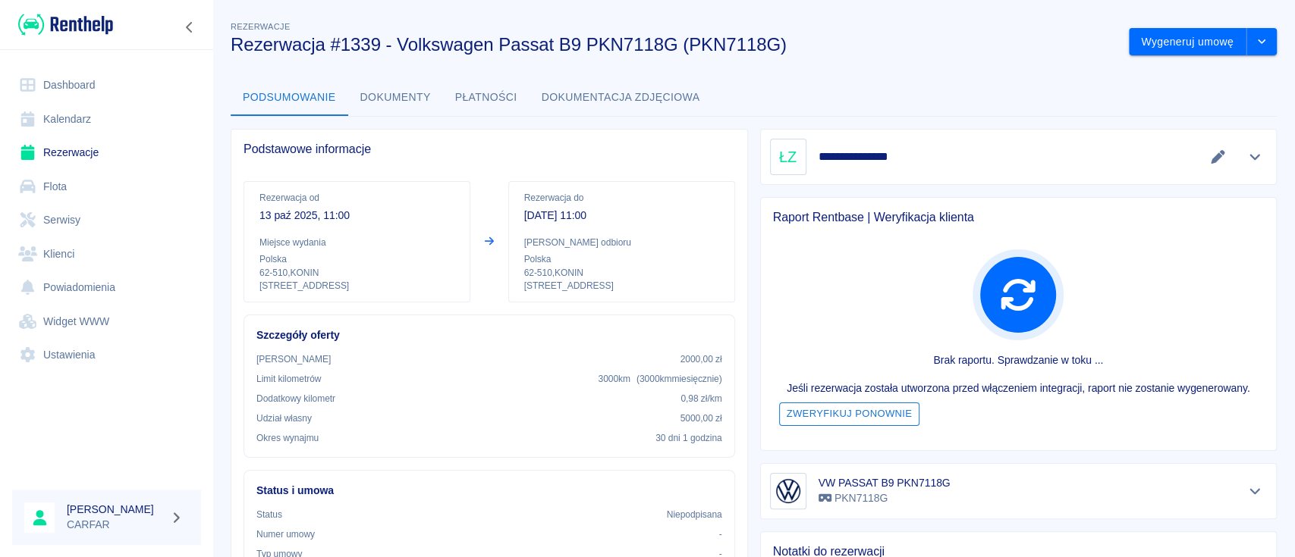
click at [865, 413] on button "Zweryfikuj ponownie" at bounding box center [849, 415] width 141 height 24
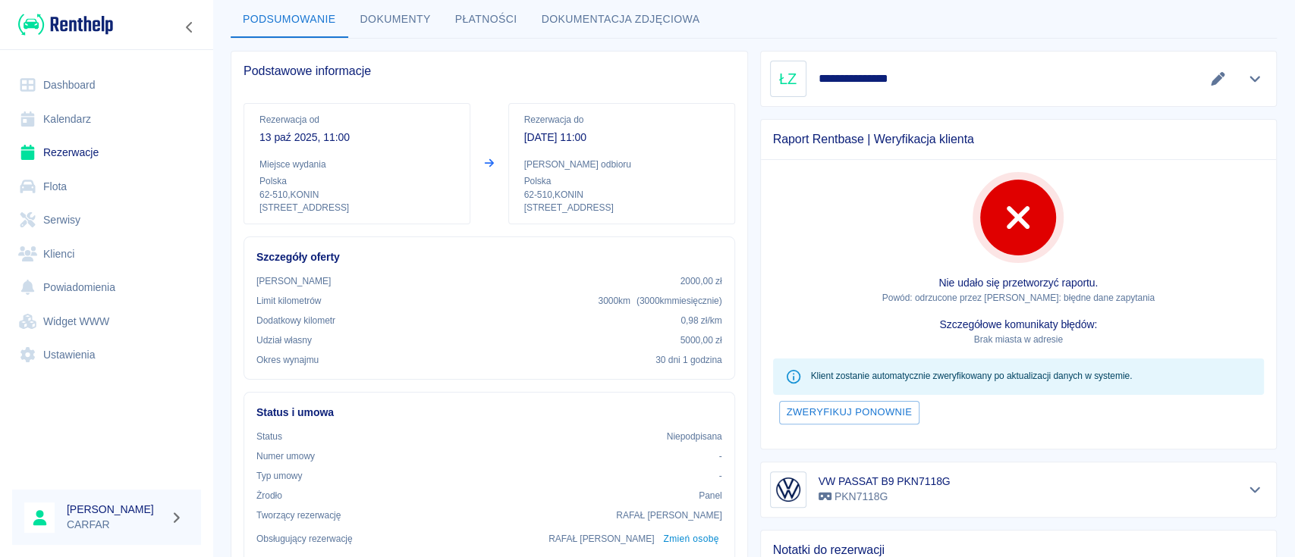
scroll to position [52, 0]
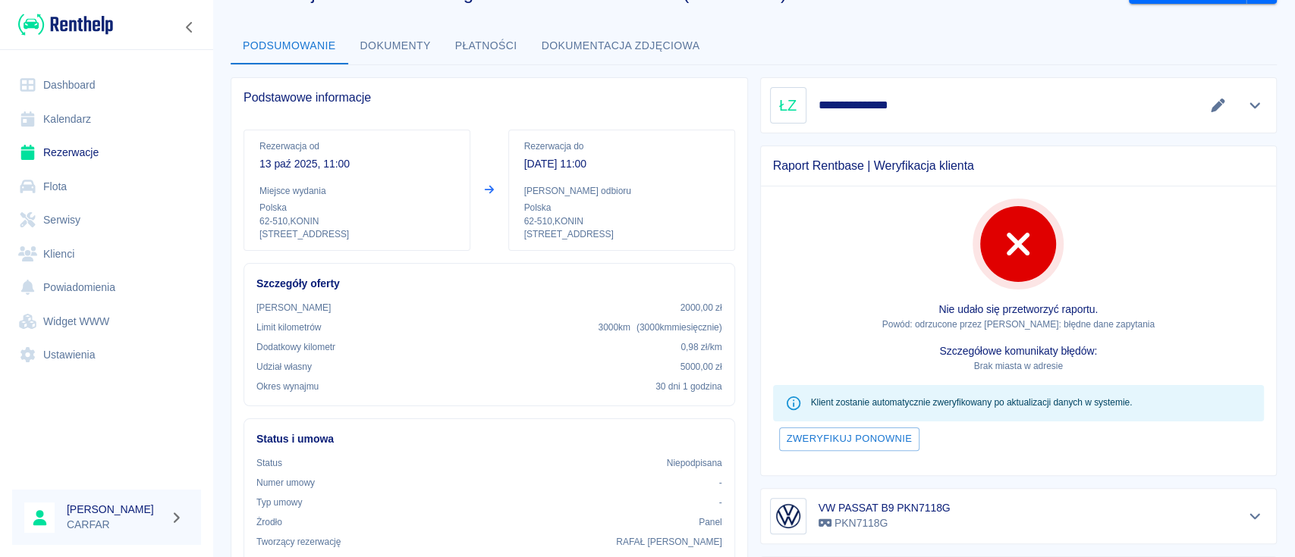
click at [58, 21] on img at bounding box center [65, 24] width 95 height 25
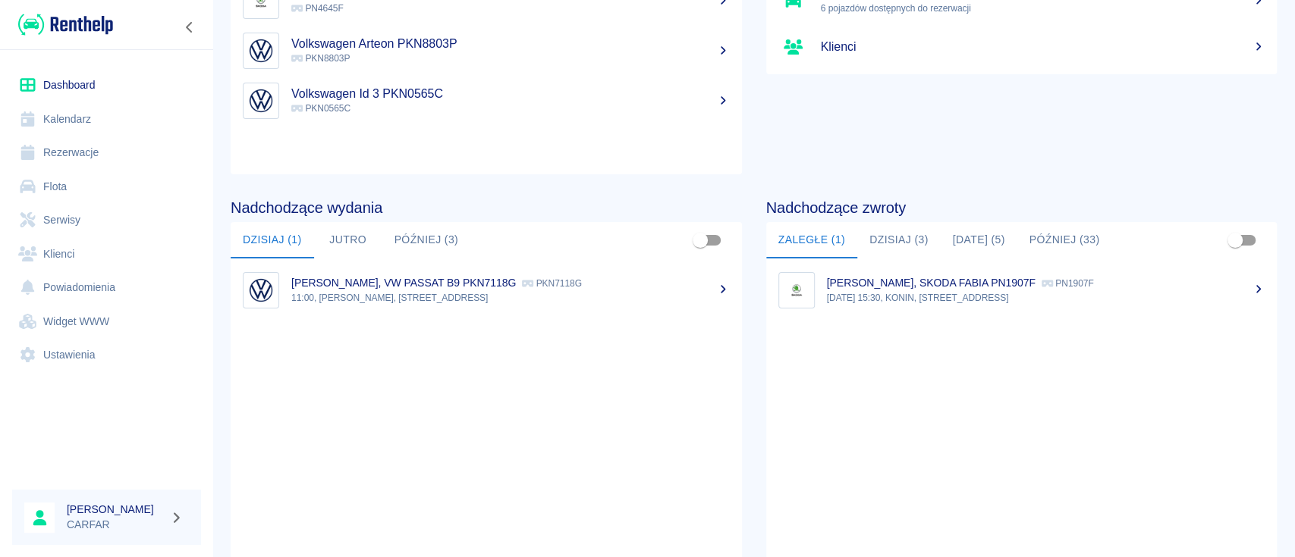
scroll to position [202, 0]
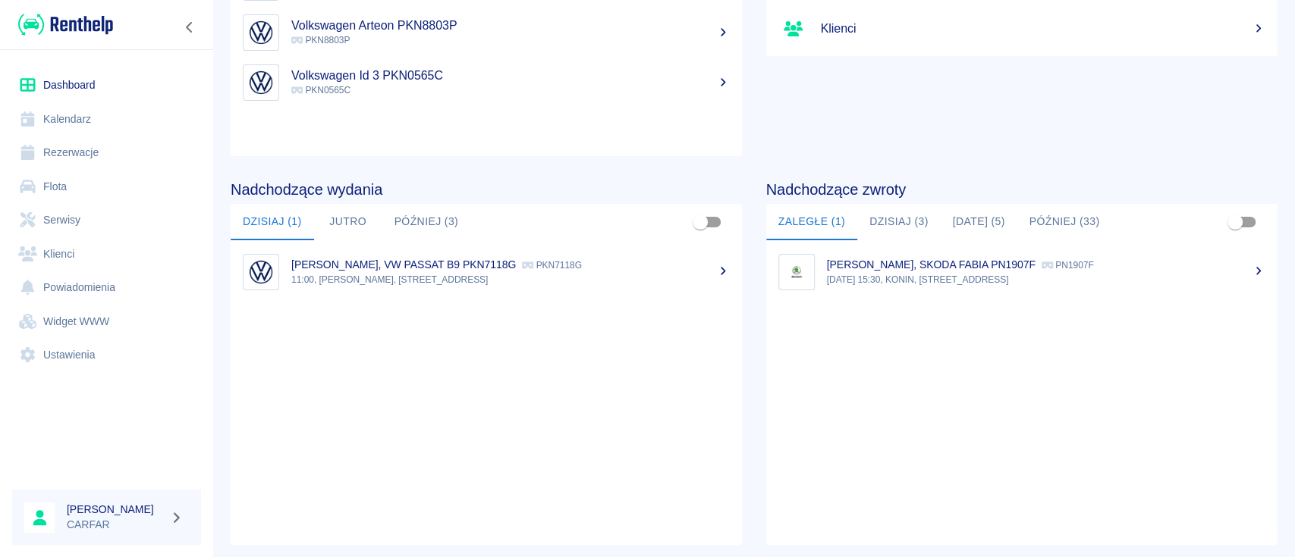
click at [889, 221] on button "Dzisiaj (3)" at bounding box center [898, 222] width 83 height 36
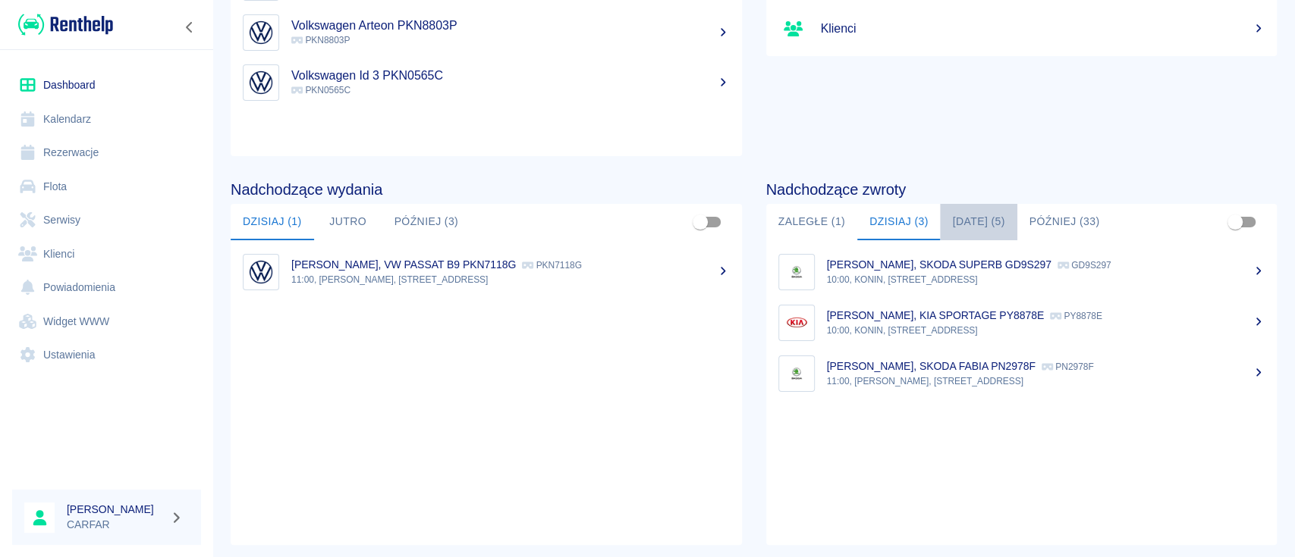
click at [977, 221] on button "Jutro (5)" at bounding box center [978, 222] width 77 height 36
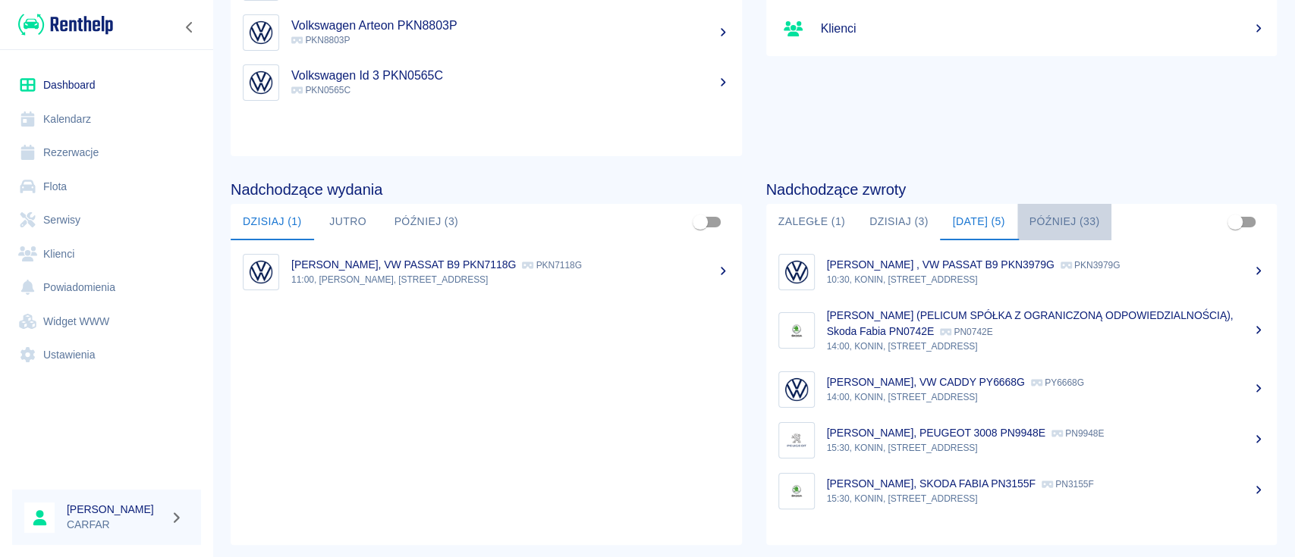
click at [1033, 223] on button "Później (33)" at bounding box center [1064, 222] width 95 height 36
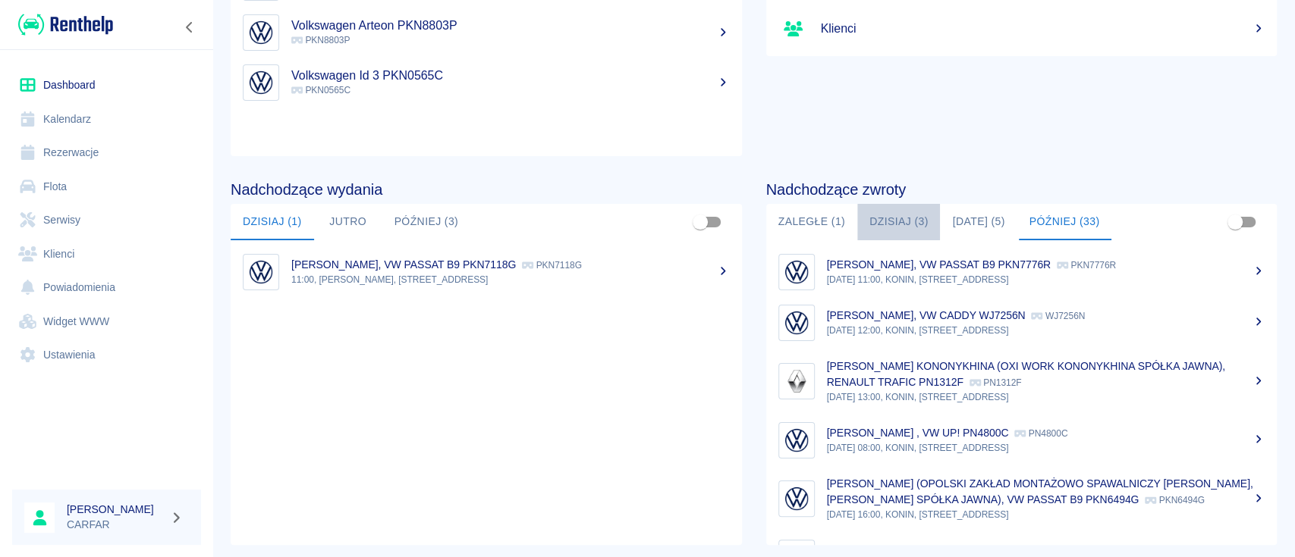
click at [912, 215] on button "Dzisiaj (3)" at bounding box center [898, 222] width 83 height 36
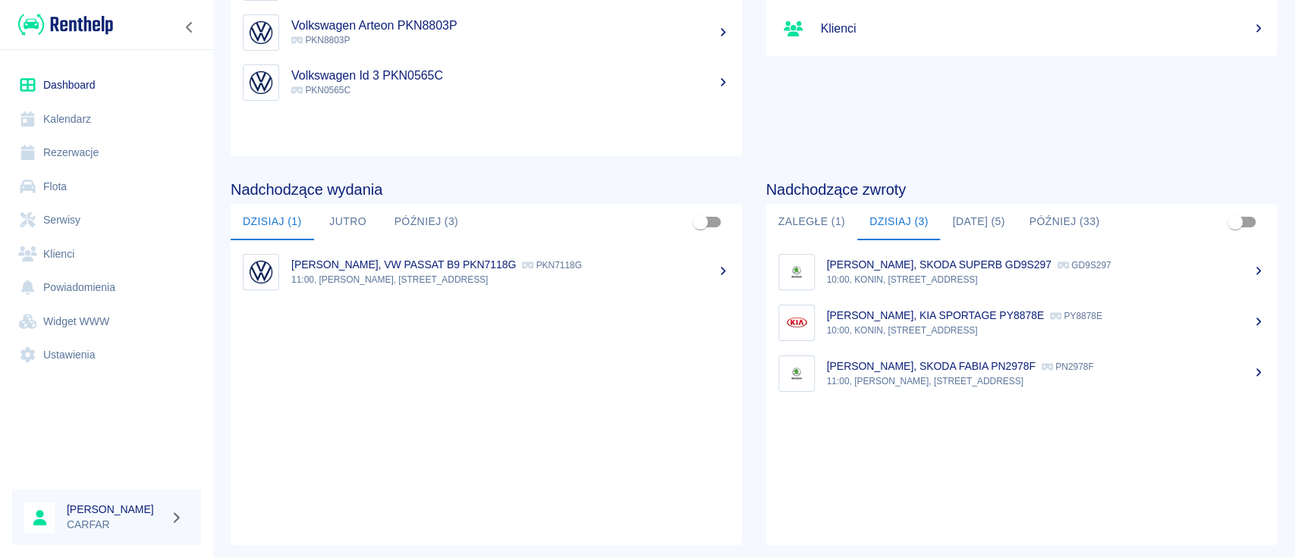
click at [977, 373] on div "Damian Kusiak, SKODA FABIA PN2978F PN2978F" at bounding box center [1046, 367] width 438 height 16
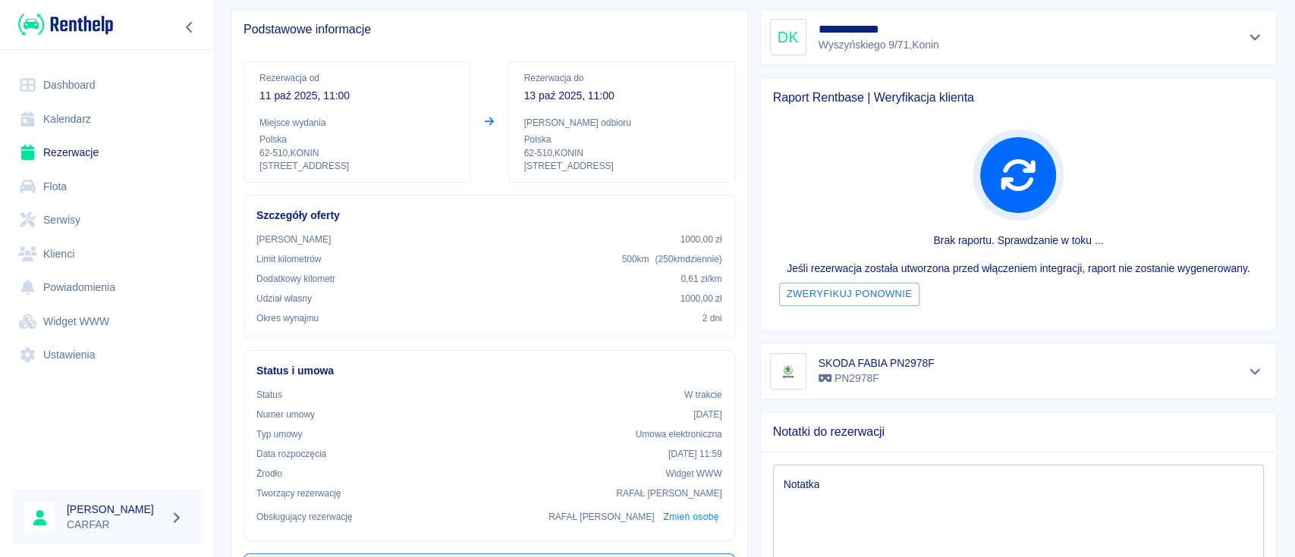
scroll to position [101, 0]
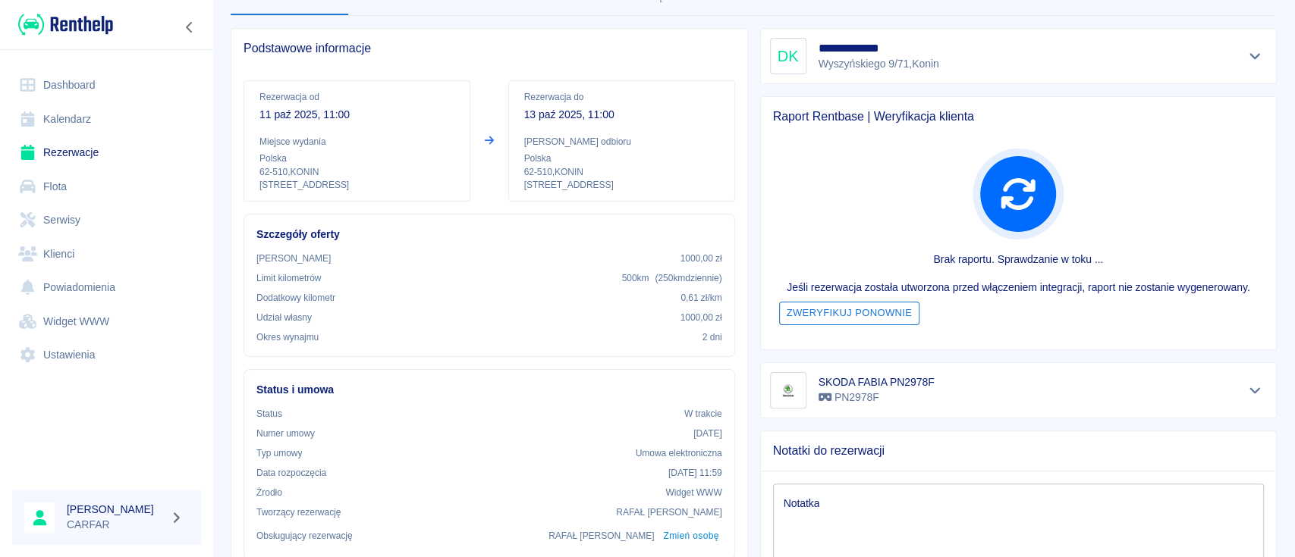
click at [868, 311] on button "Zweryfikuj ponownie" at bounding box center [849, 314] width 141 height 24
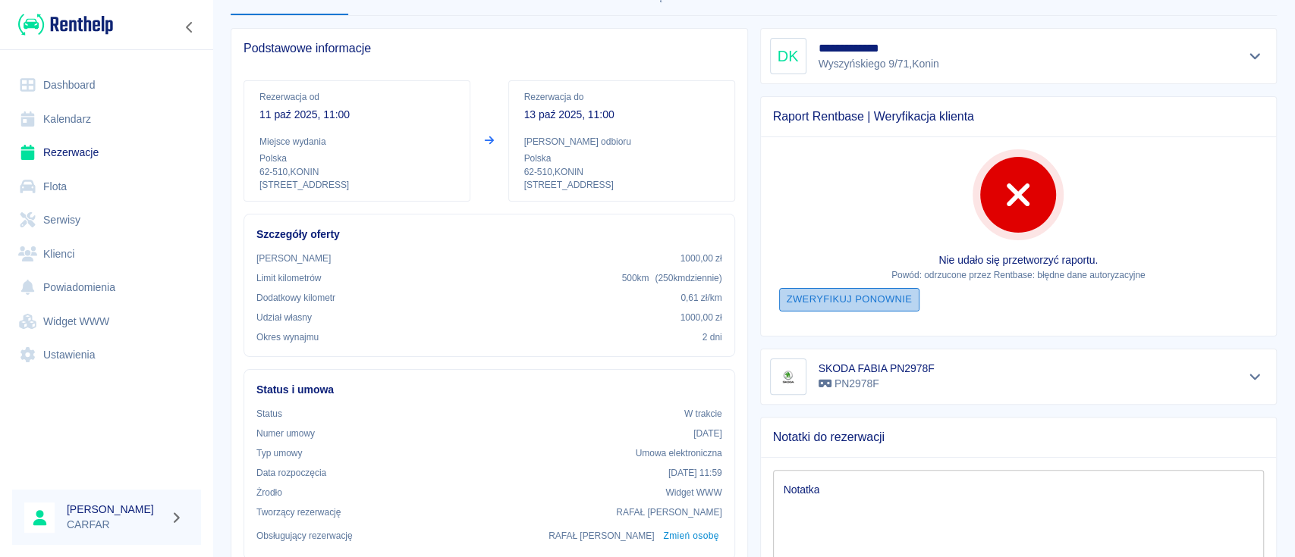
click at [877, 302] on button "Zweryfikuj ponownie" at bounding box center [849, 300] width 141 height 24
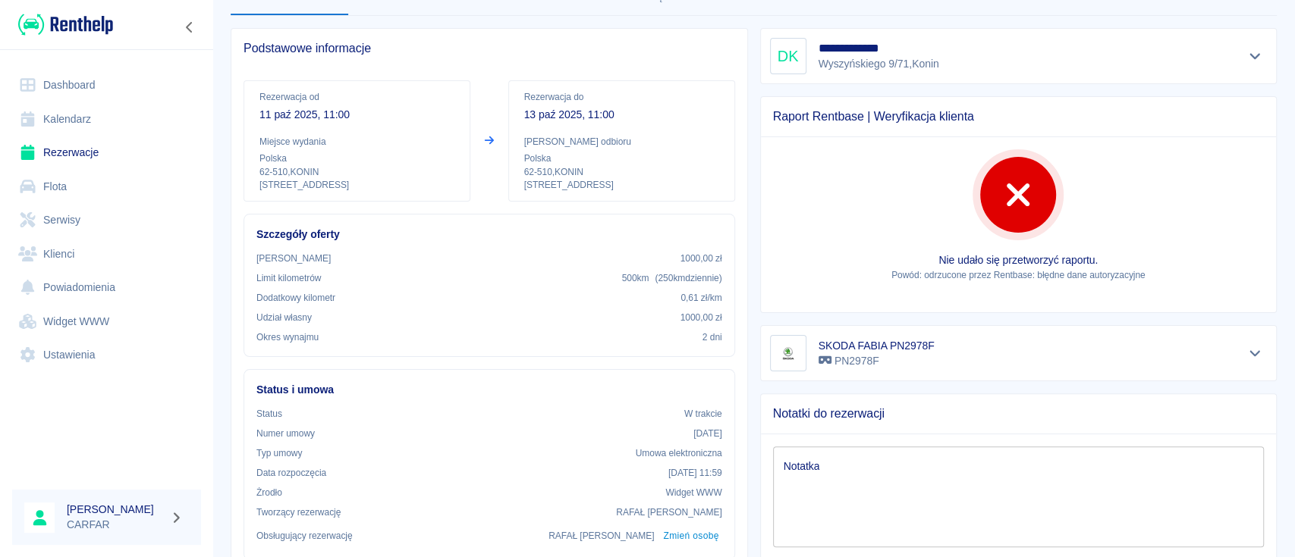
click at [80, 33] on img at bounding box center [65, 24] width 95 height 25
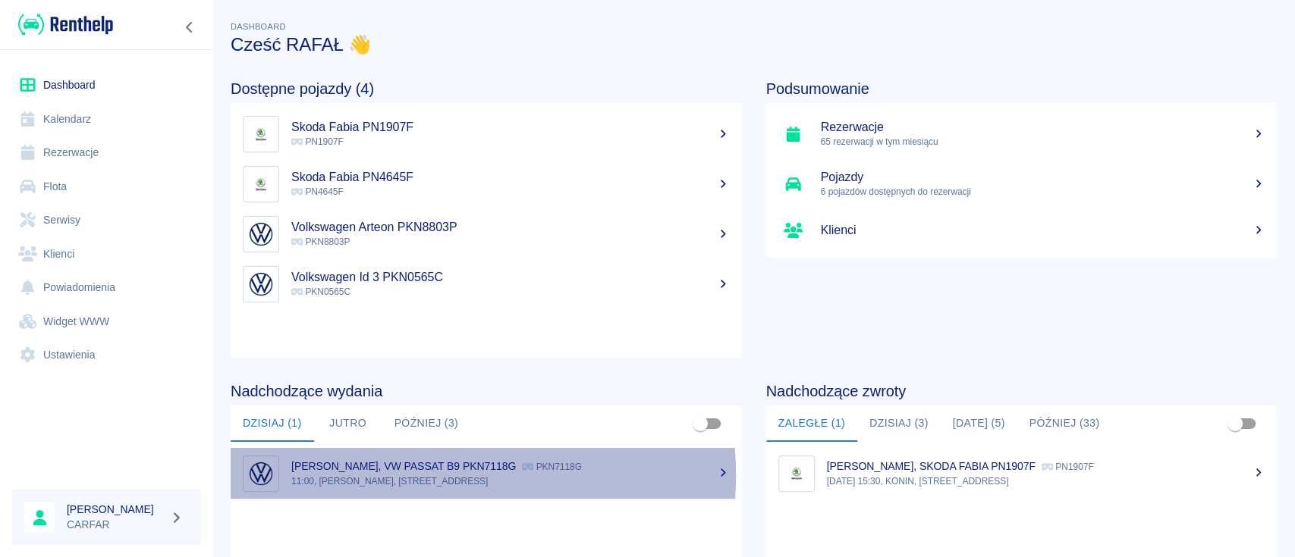
click at [408, 475] on p "11:00, KONIN, Kolejowa 1C" at bounding box center [510, 482] width 438 height 14
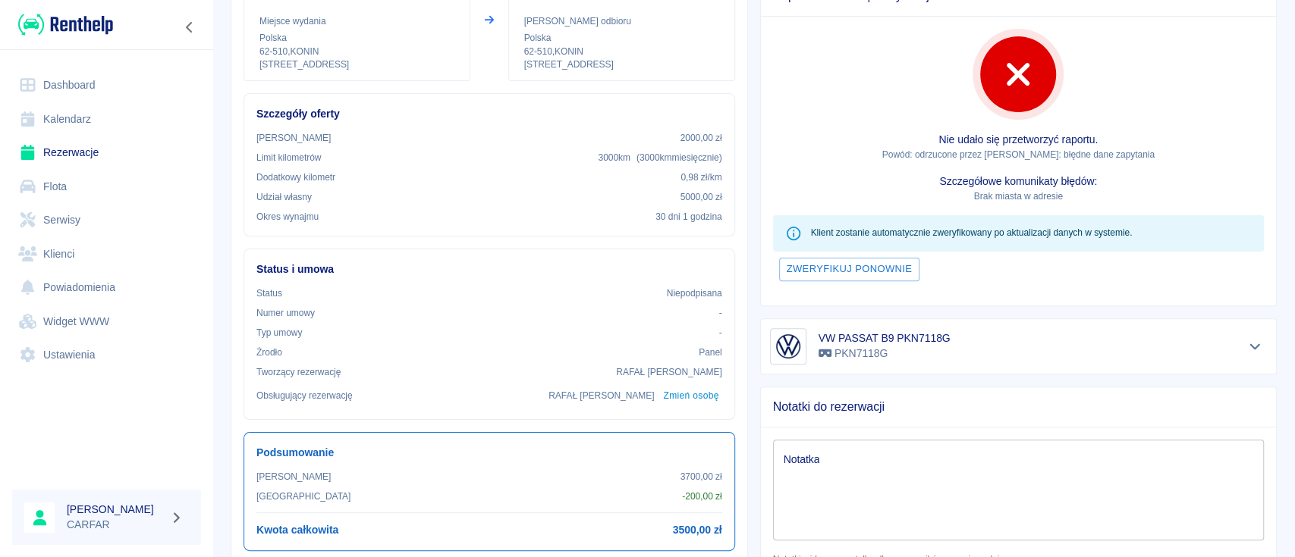
scroll to position [202, 0]
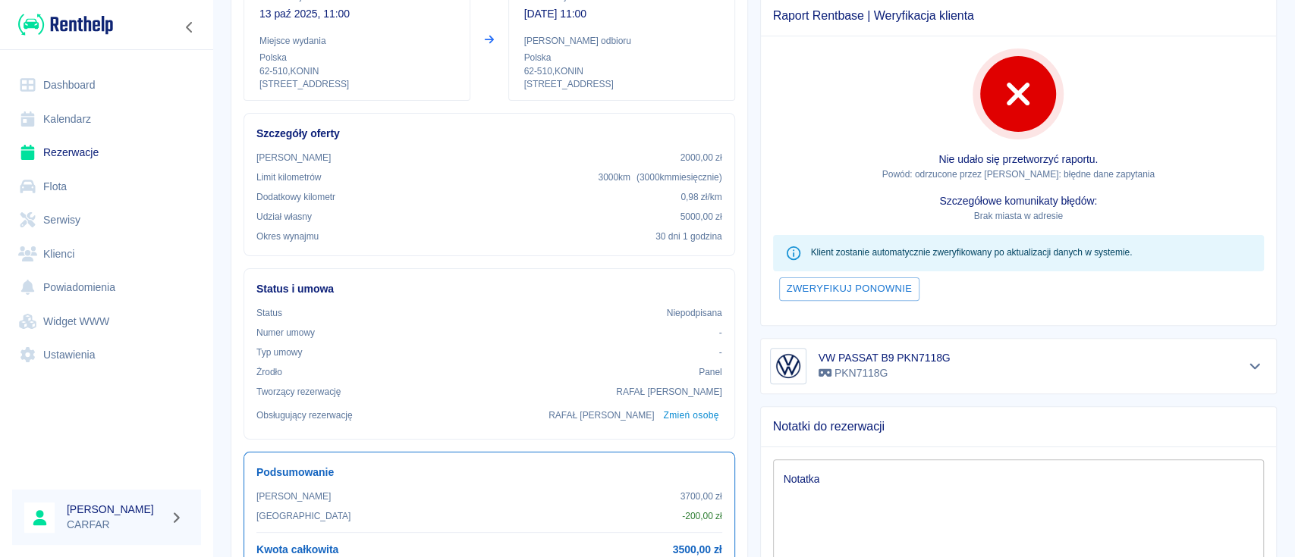
click at [951, 361] on div "VW PASSAT B9 PKN7118G PKN7118G" at bounding box center [1019, 366] width 498 height 36
click at [1249, 365] on icon "Pokaż szczegóły" at bounding box center [1254, 366] width 11 height 6
